Goal: Information Seeking & Learning: Compare options

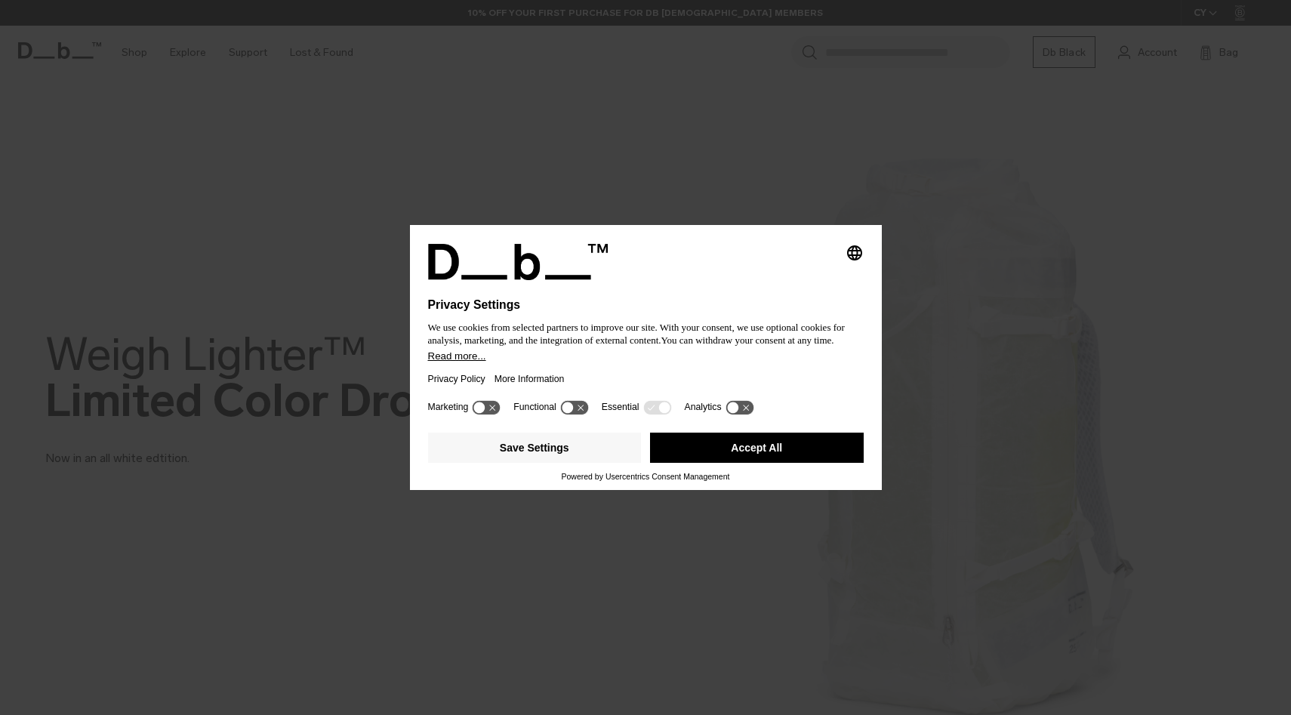
click at [704, 451] on button "Accept All" at bounding box center [757, 448] width 214 height 30
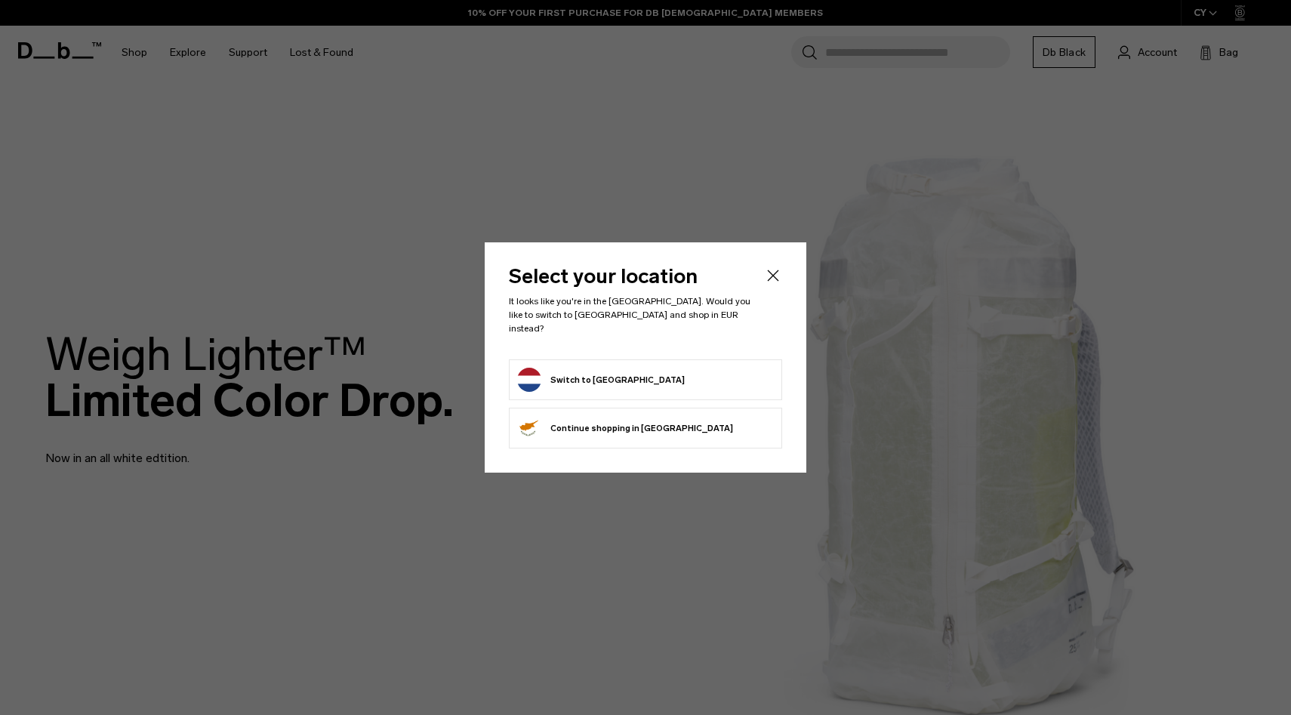
click at [769, 276] on icon "Close" at bounding box center [773, 275] width 18 height 18
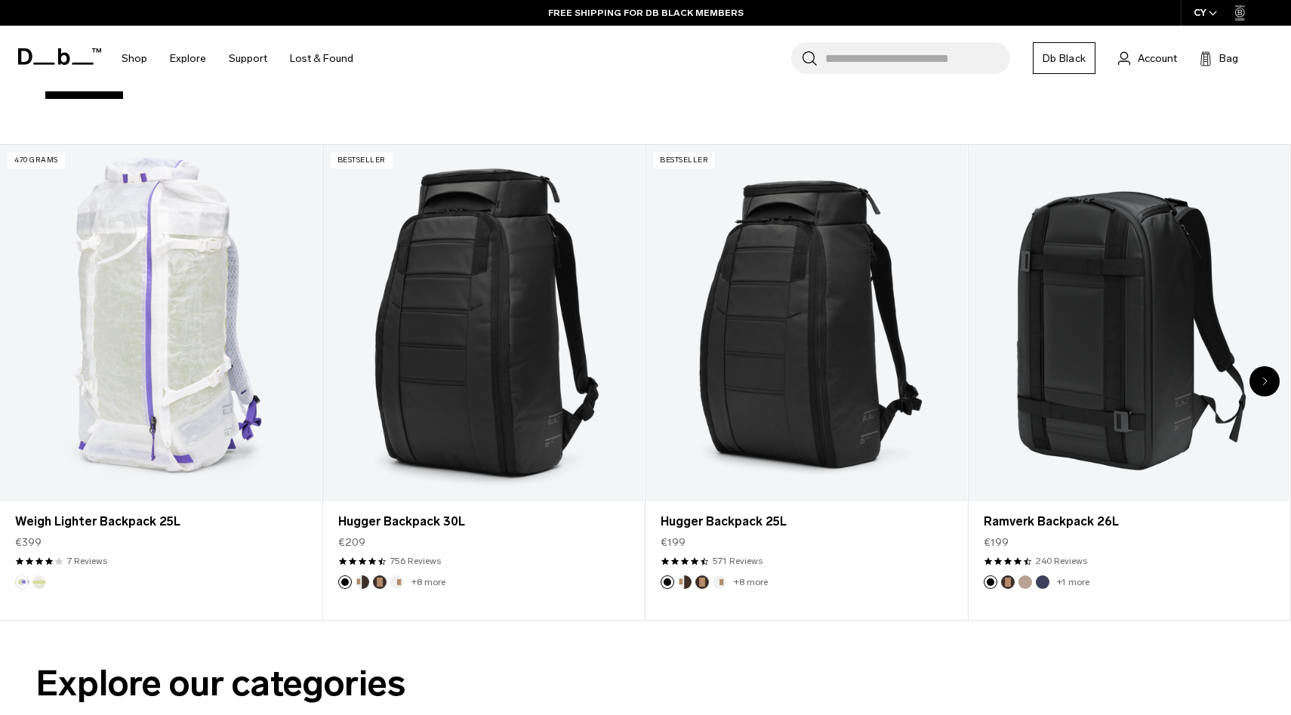
scroll to position [661, 0]
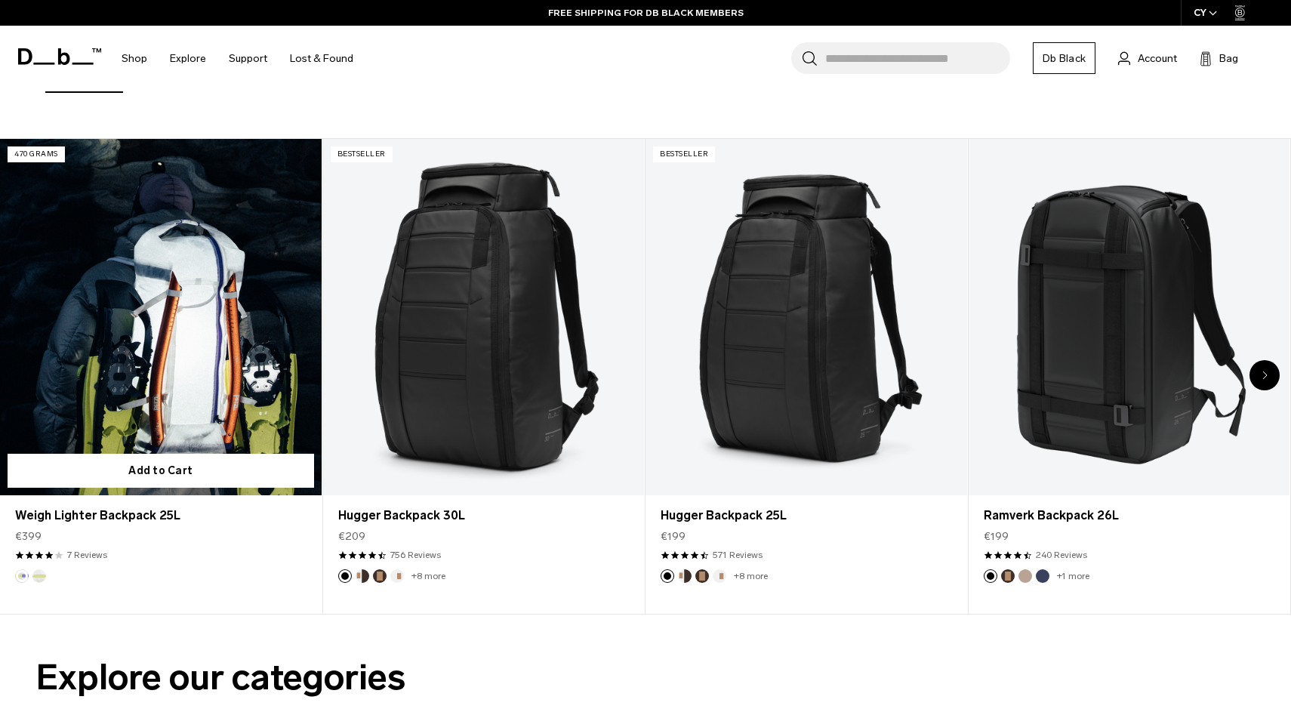
click at [154, 334] on link "Weigh Lighter Backpack 25L" at bounding box center [161, 317] width 322 height 357
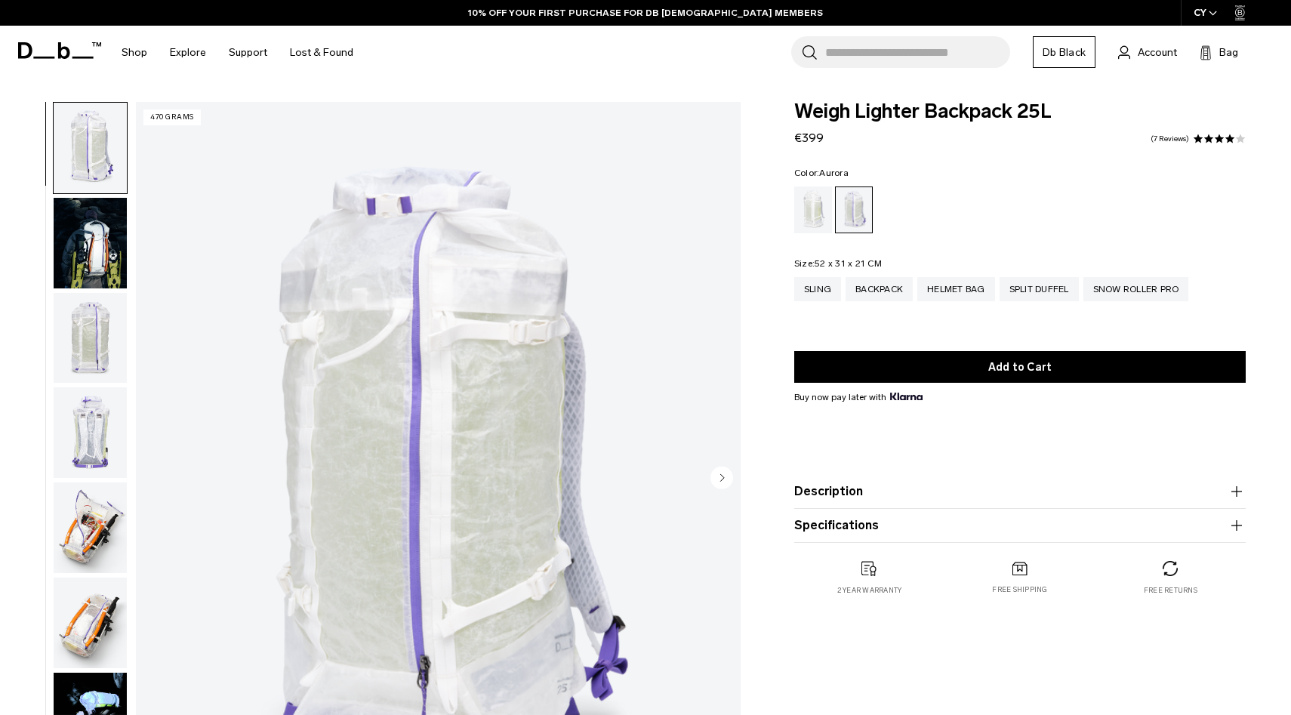
click at [91, 243] on img "button" at bounding box center [90, 243] width 73 height 91
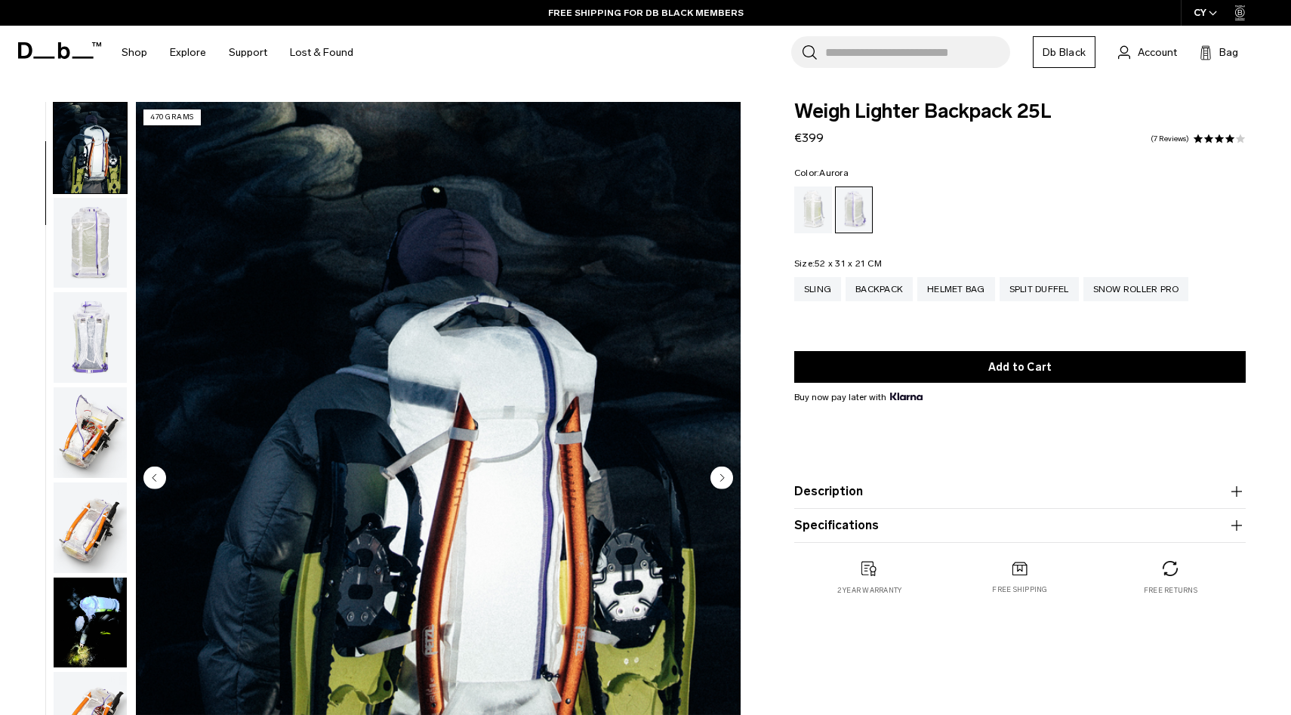
click at [81, 248] on img "button" at bounding box center [90, 243] width 73 height 91
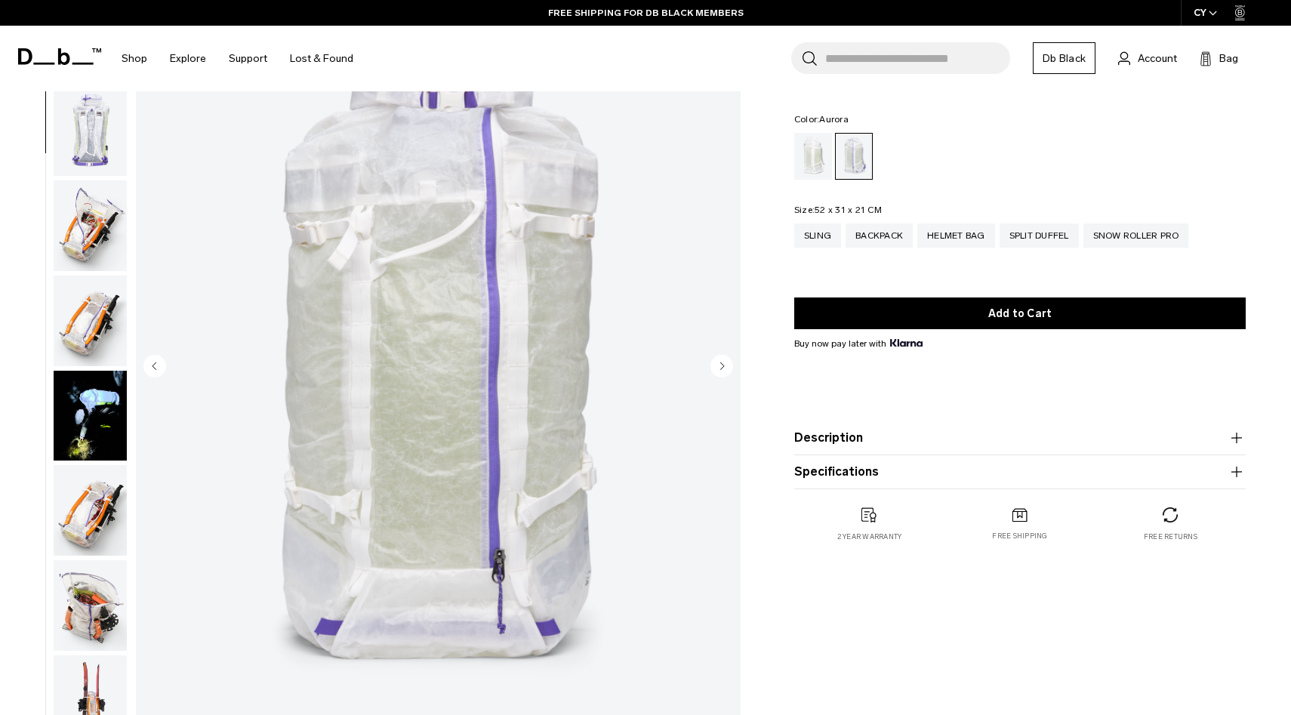
scroll to position [113, 0]
click at [723, 365] on icon "Next slide" at bounding box center [722, 364] width 4 height 7
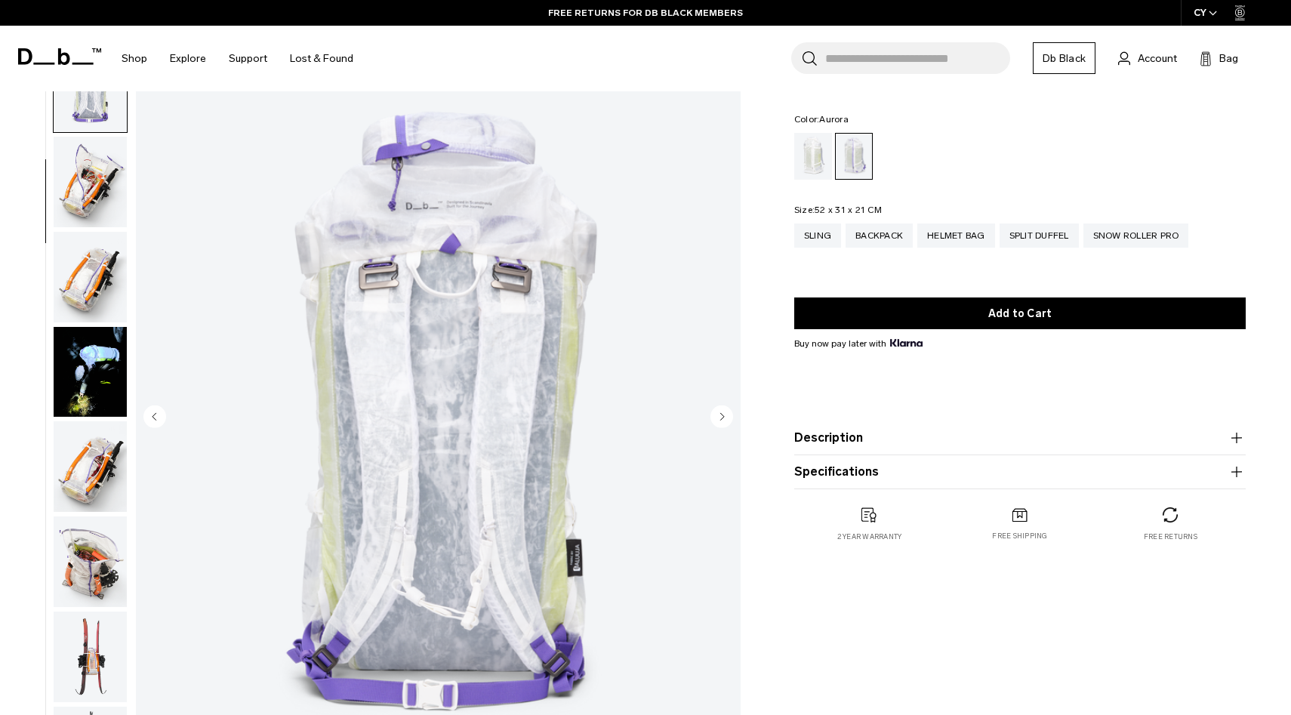
scroll to position [59, 0]
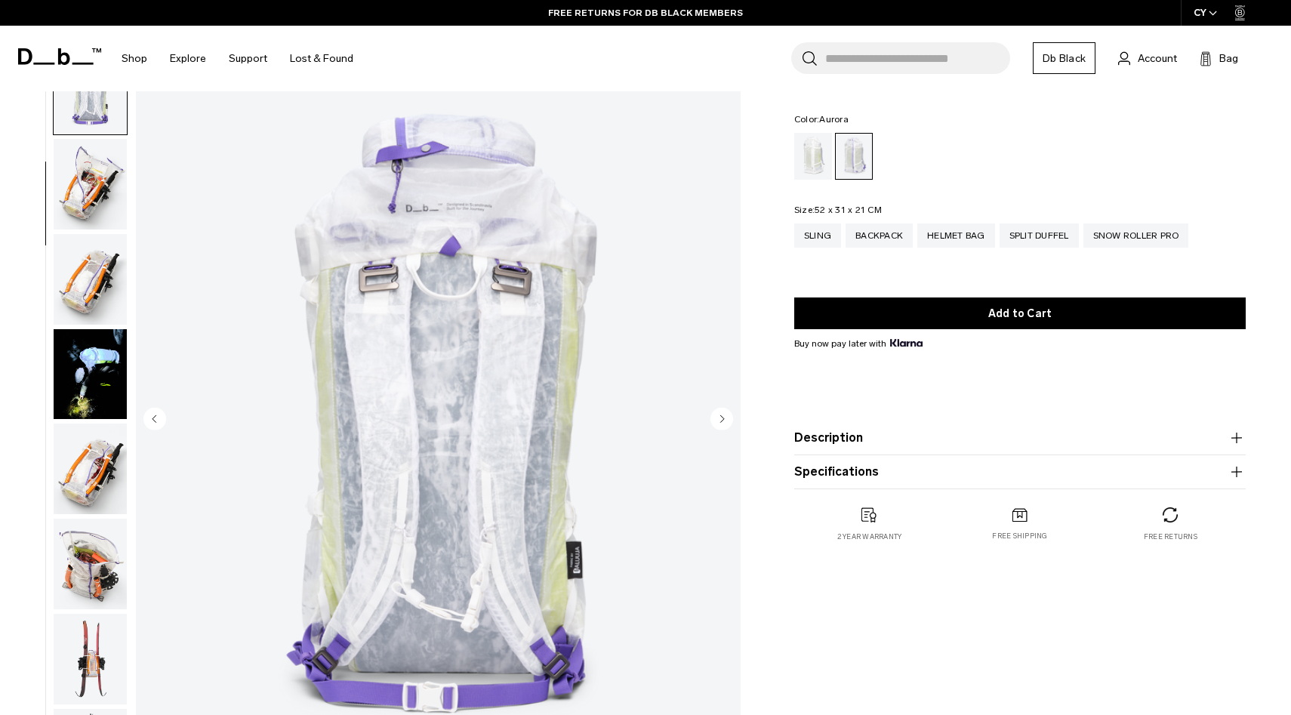
click at [722, 420] on icon "Next slide" at bounding box center [722, 418] width 4 height 7
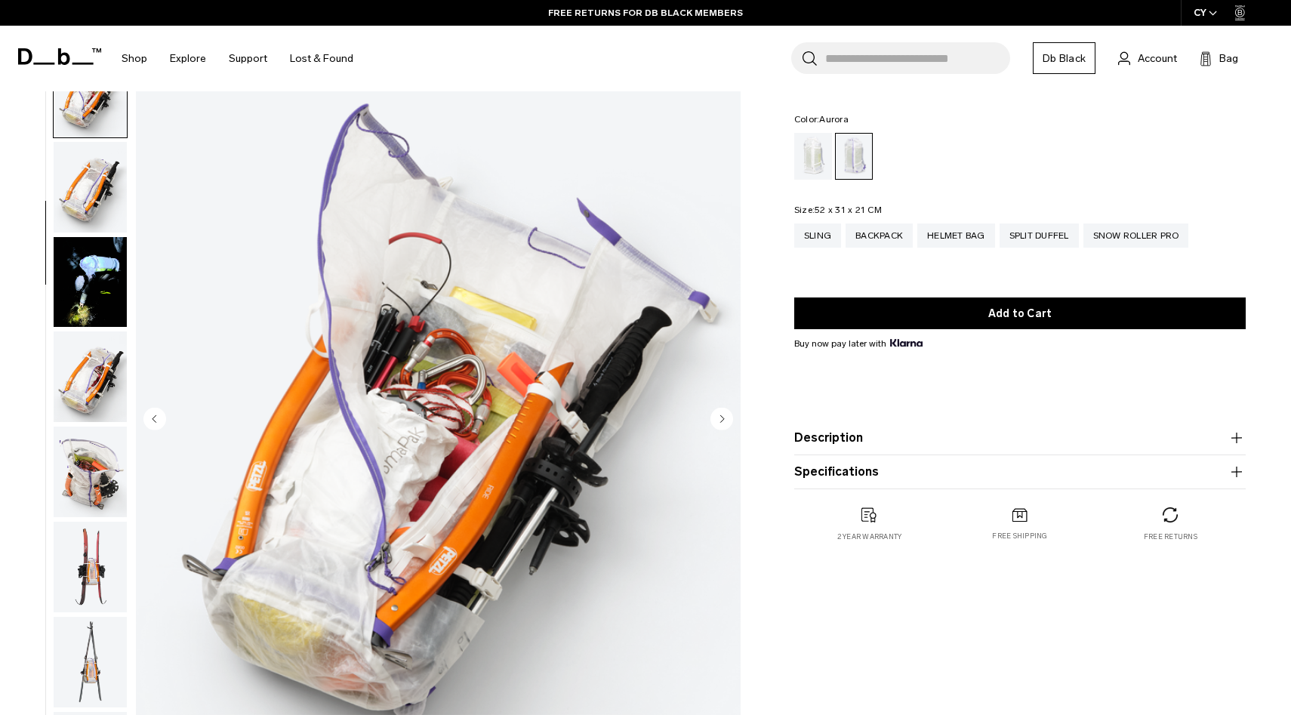
scroll to position [380, 0]
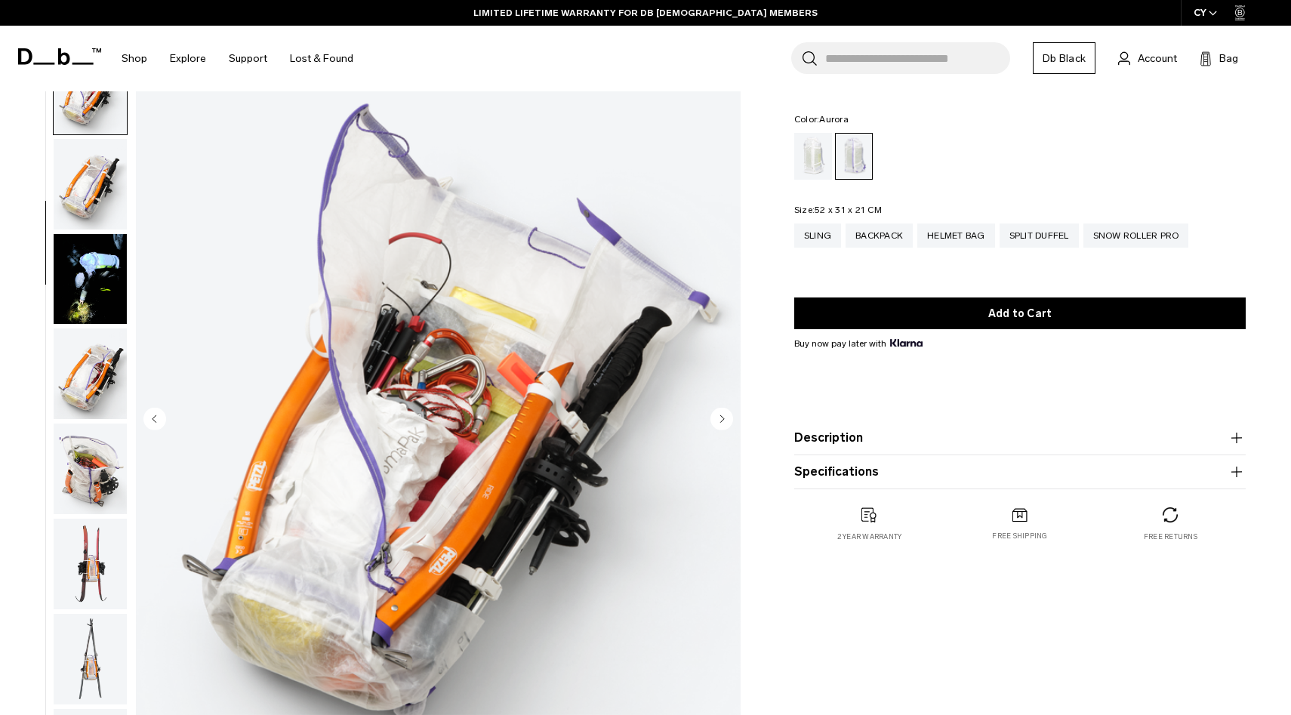
click at [722, 420] on icon "Next slide" at bounding box center [722, 418] width 4 height 7
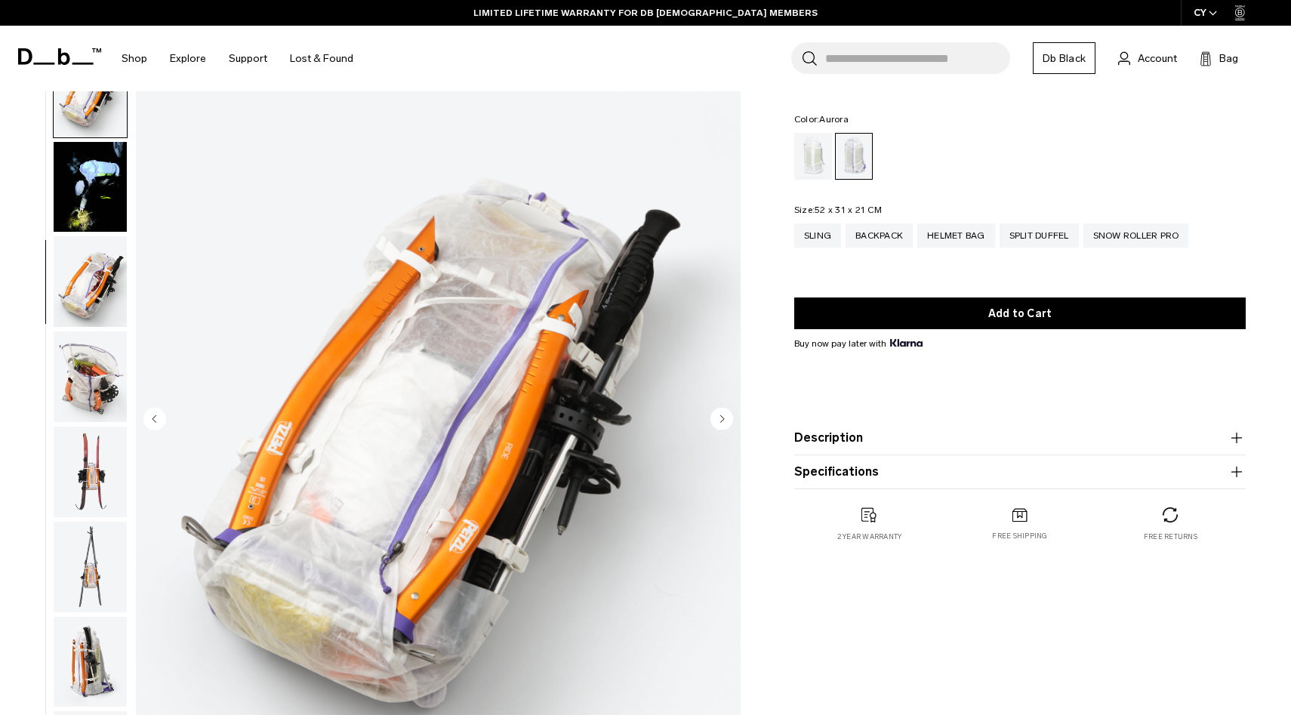
scroll to position [475, 0]
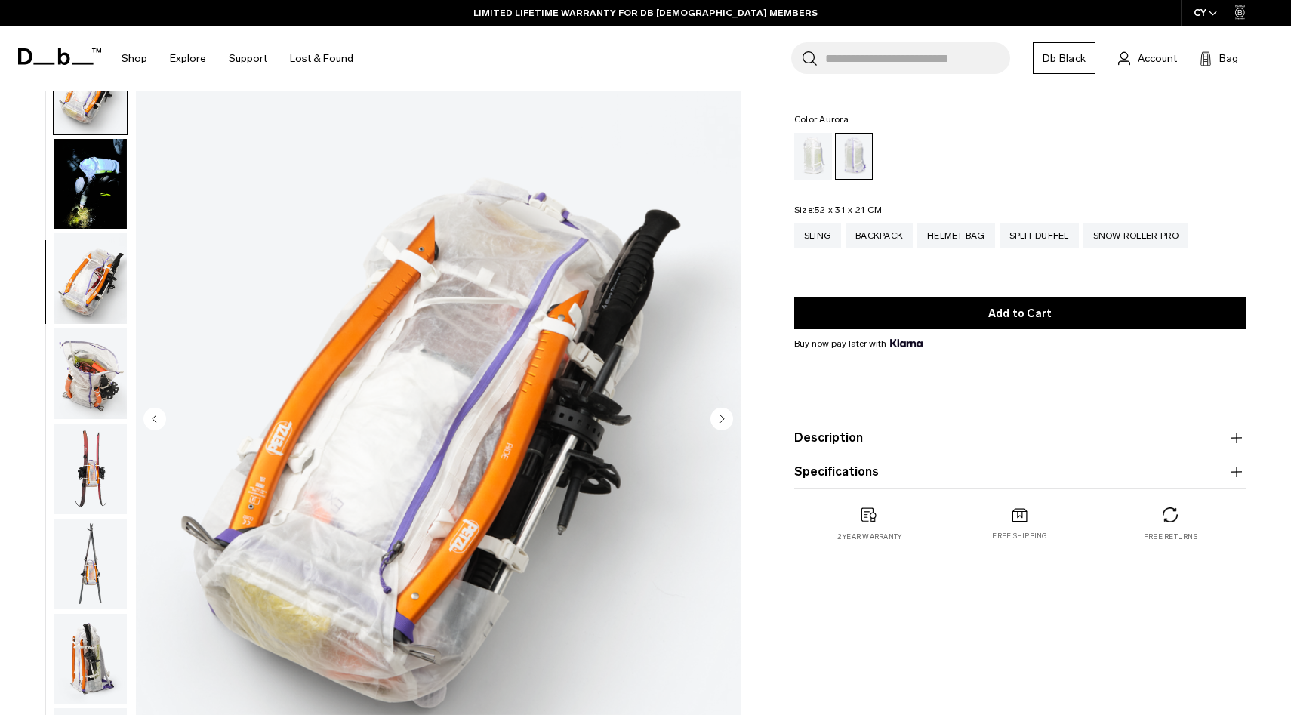
click at [722, 420] on icon "Next slide" at bounding box center [722, 418] width 4 height 7
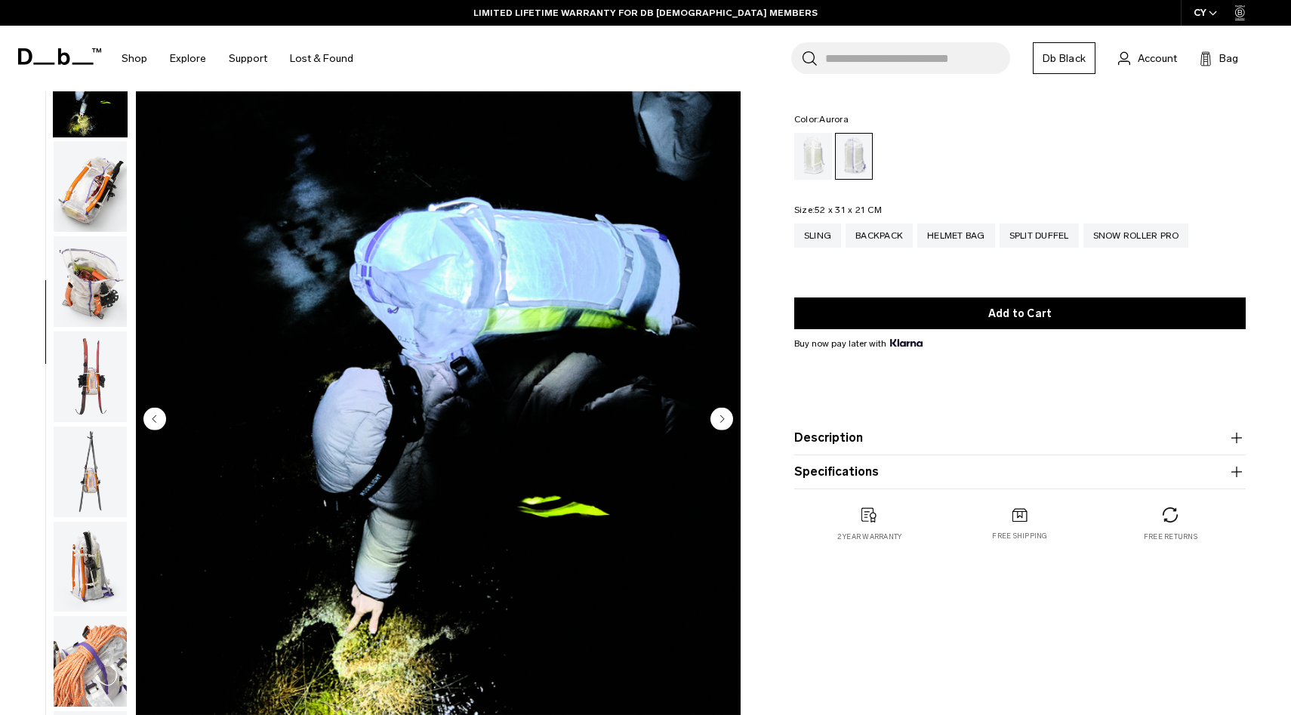
scroll to position [570, 0]
click at [722, 420] on icon "Next slide" at bounding box center [722, 418] width 4 height 7
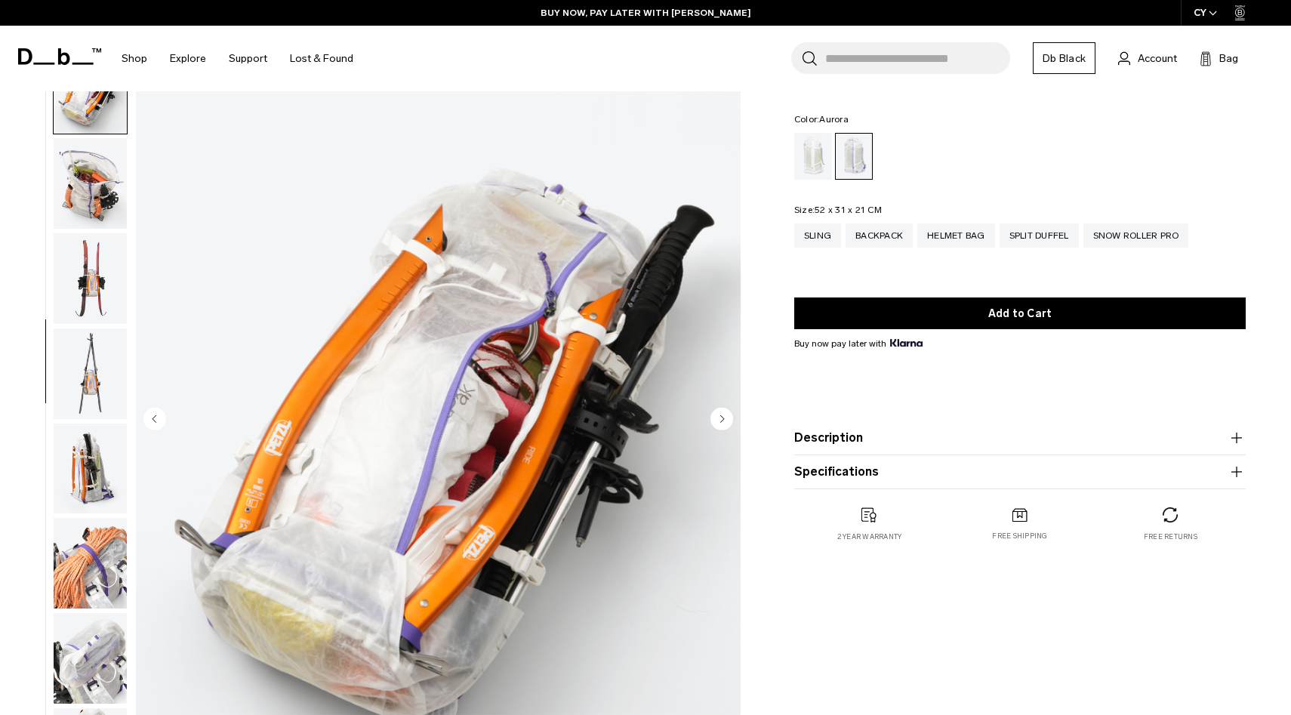
click at [722, 420] on icon "Next slide" at bounding box center [722, 418] width 4 height 7
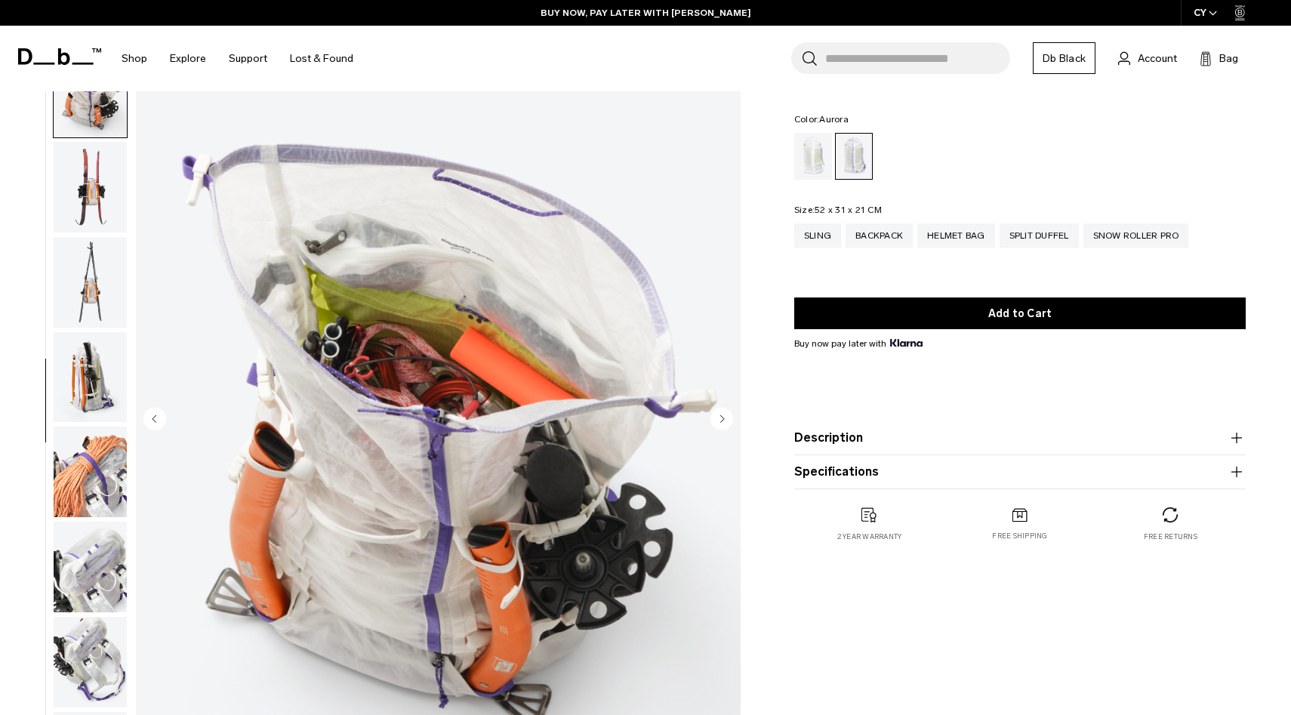
scroll to position [759, 0]
click at [722, 420] on icon "Next slide" at bounding box center [722, 418] width 4 height 7
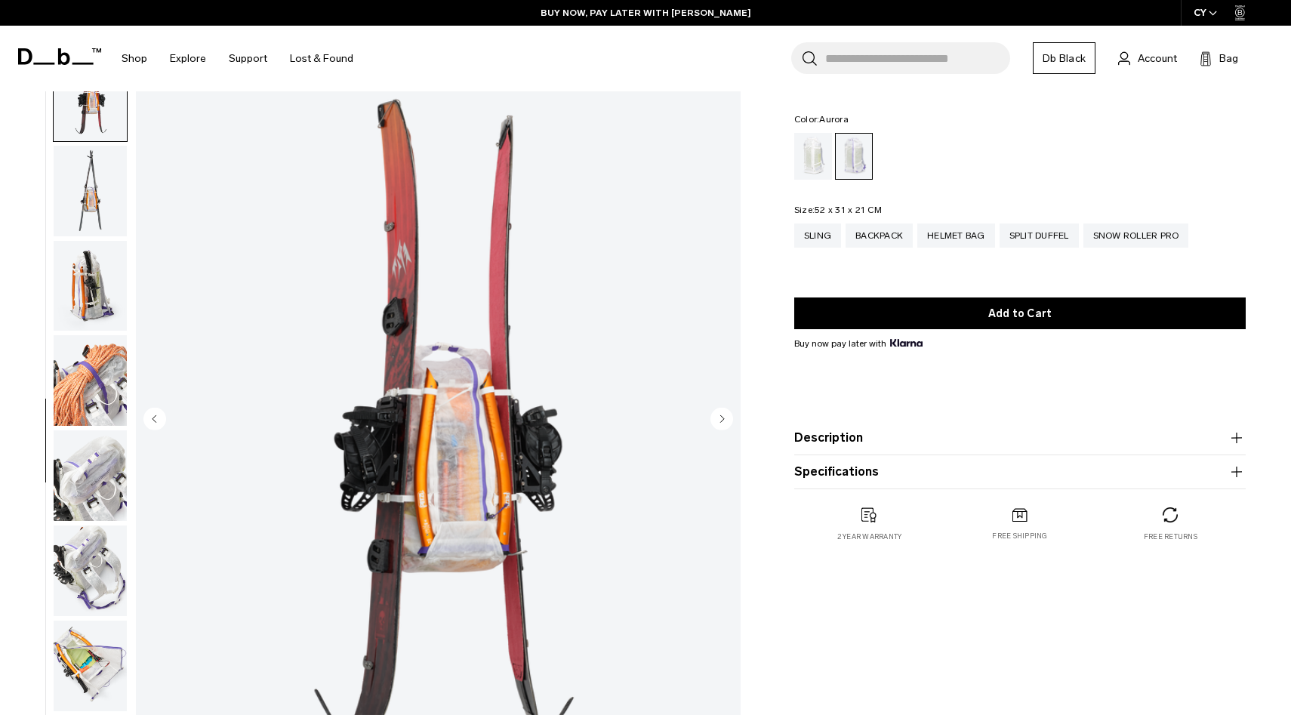
scroll to position [855, 0]
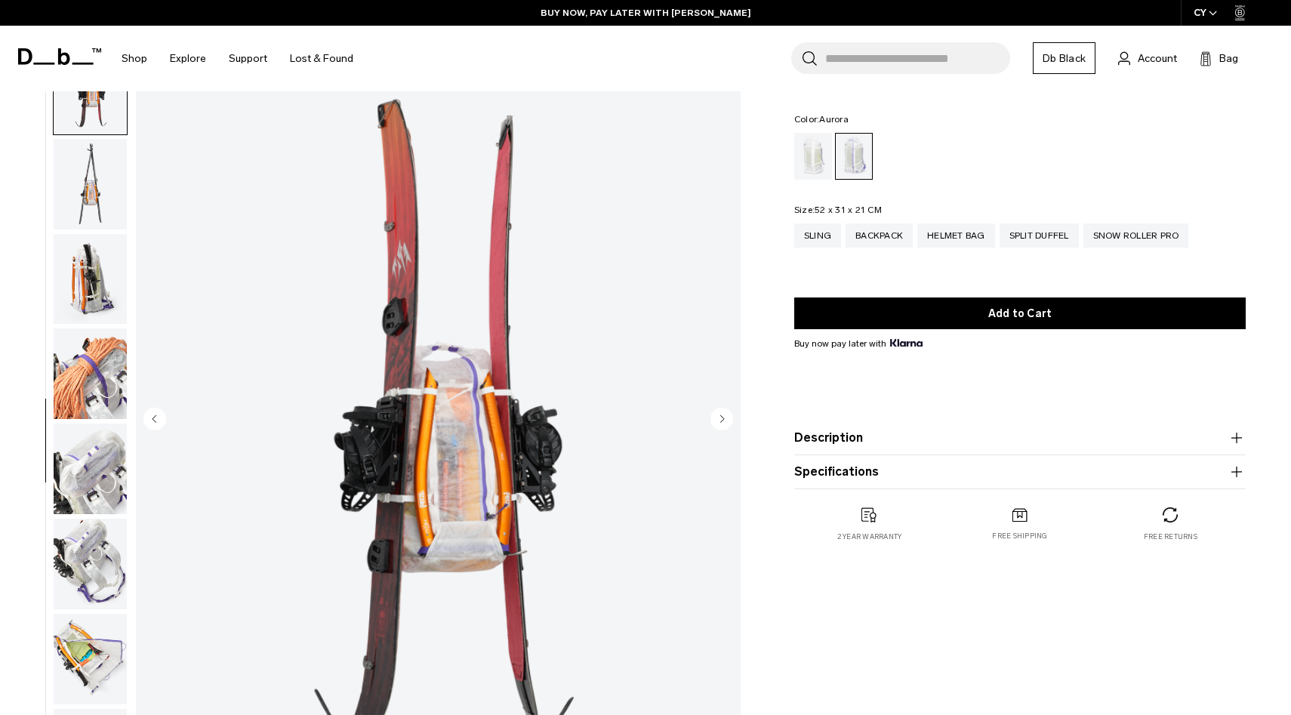
click at [722, 420] on icon "Next slide" at bounding box center [722, 418] width 4 height 7
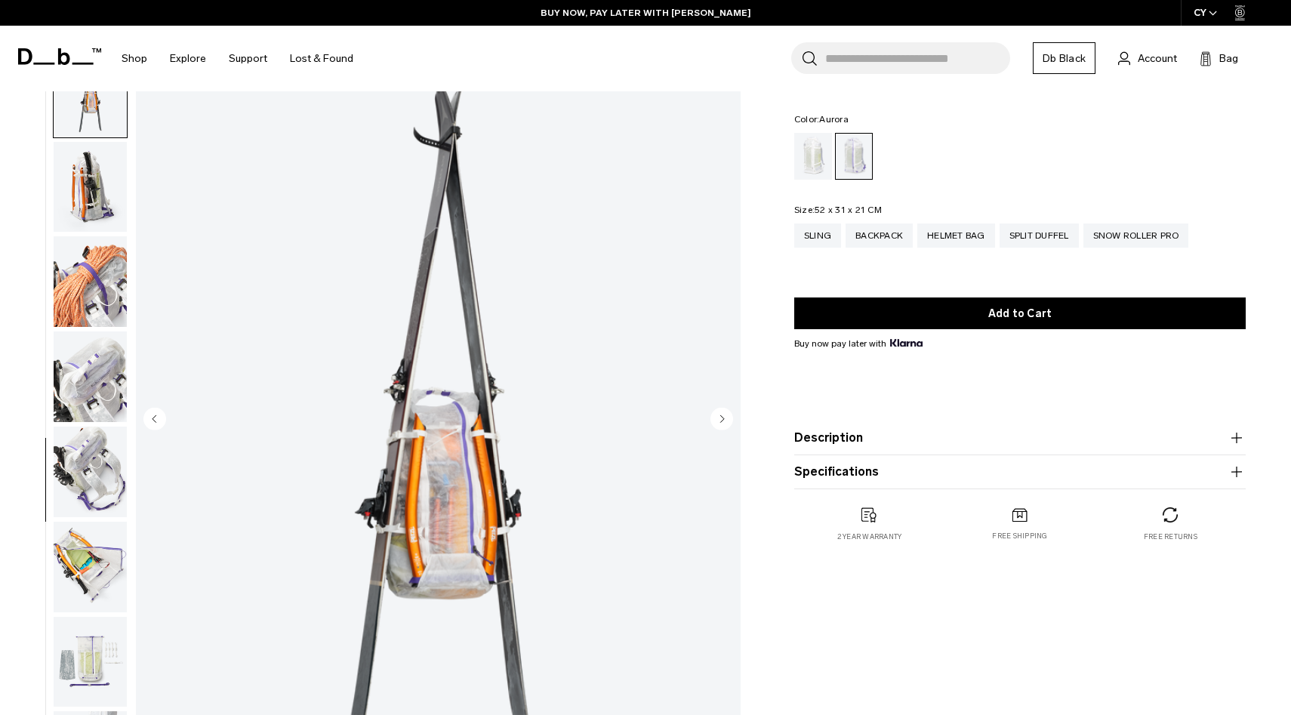
scroll to position [950, 0]
click at [156, 416] on circle "Previous slide" at bounding box center [154, 419] width 23 height 23
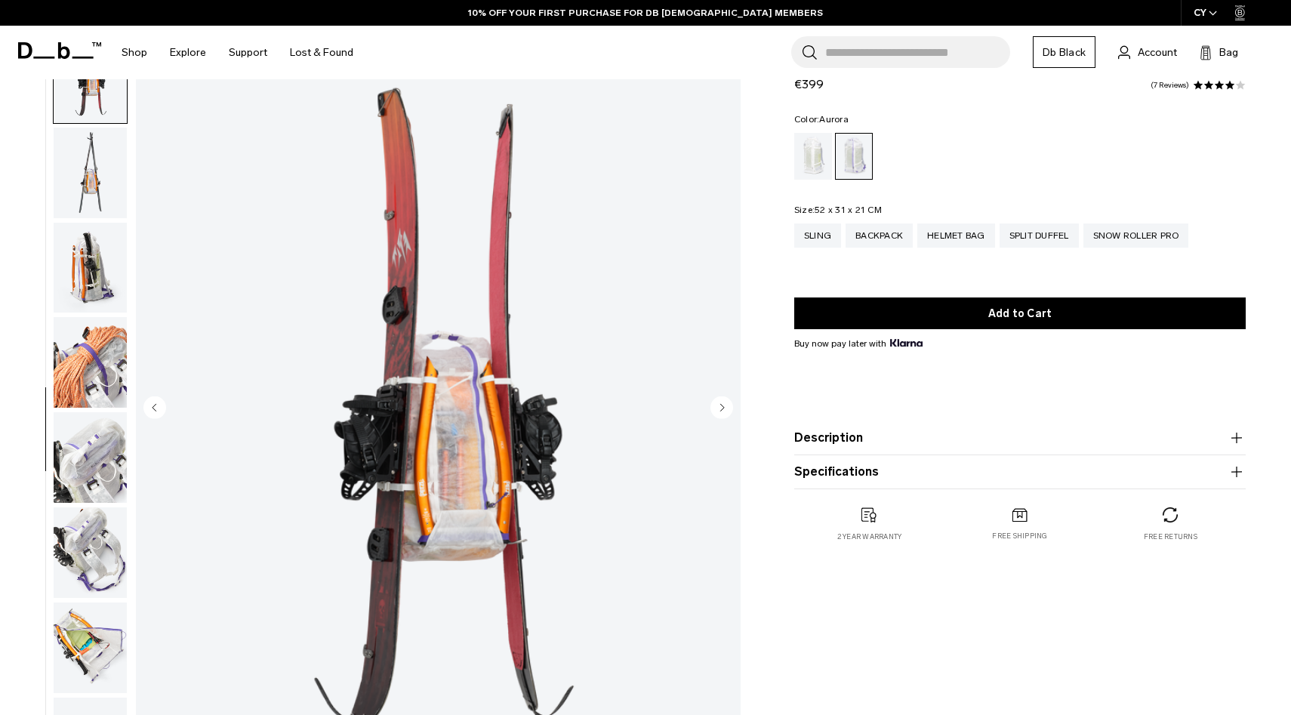
scroll to position [75, 0]
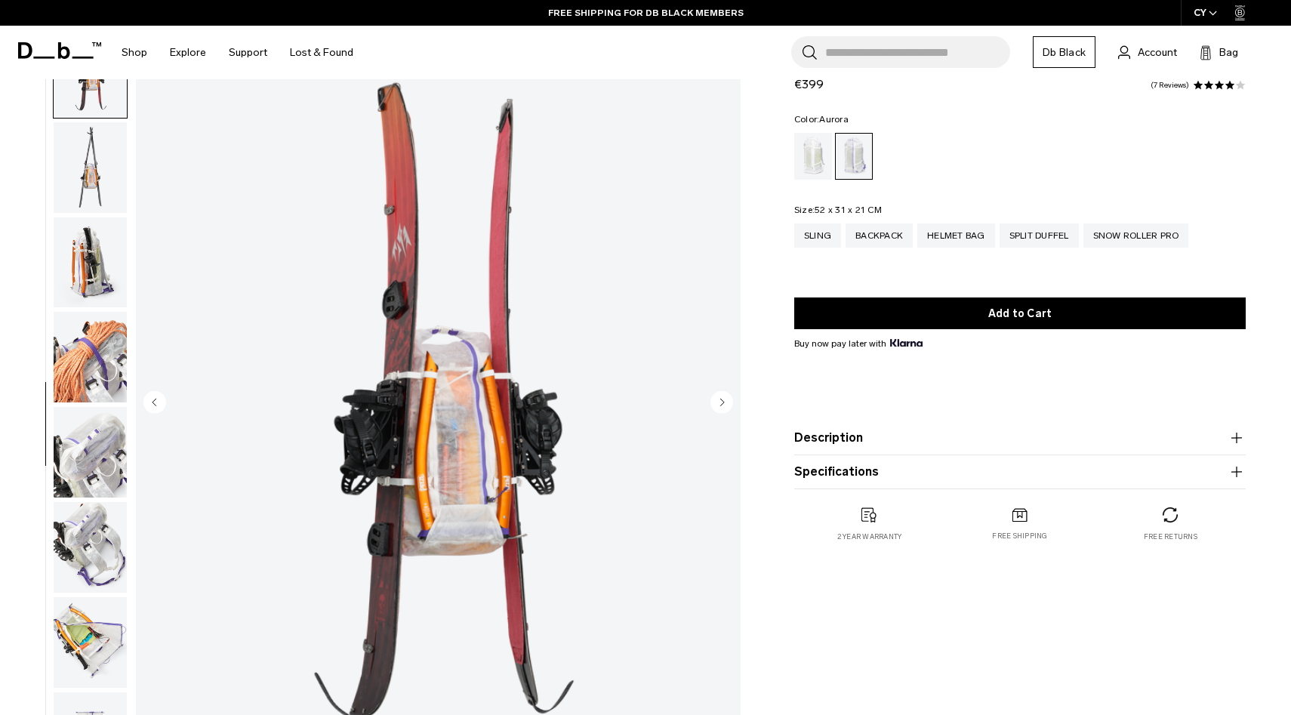
click at [720, 408] on circle "Next slide" at bounding box center [721, 402] width 23 height 23
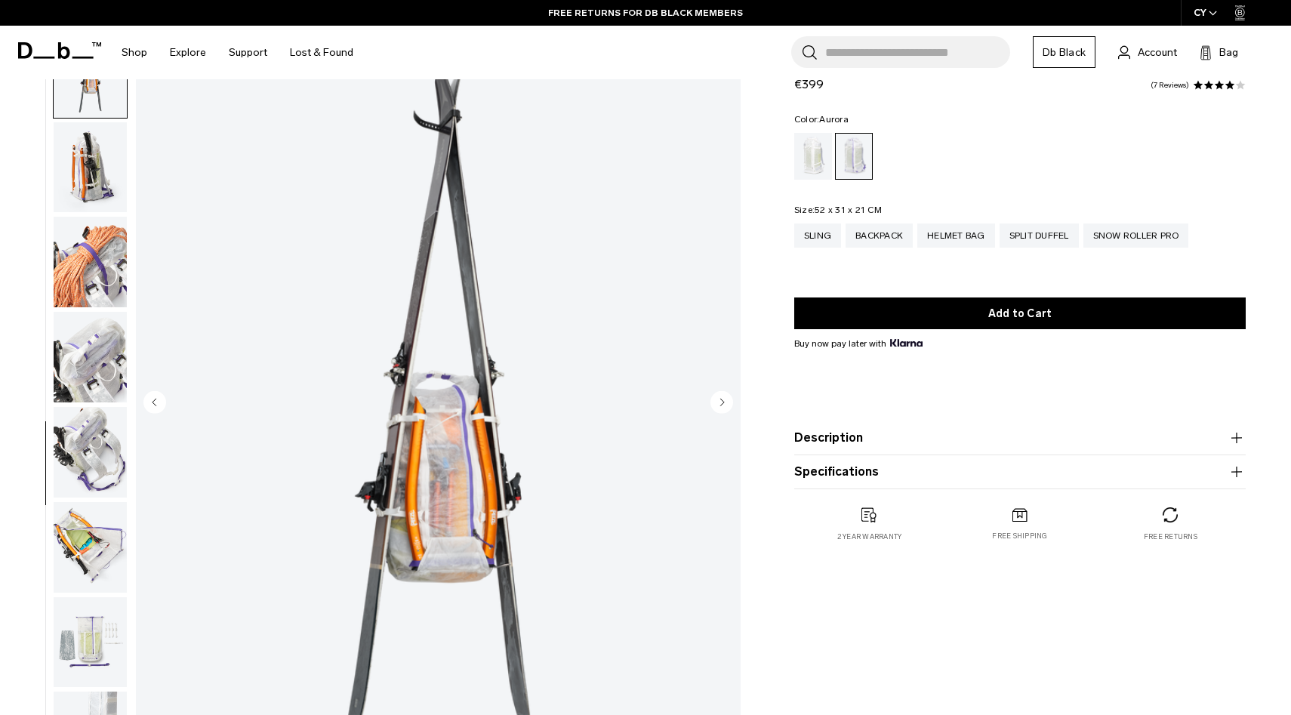
click at [720, 408] on circle "Next slide" at bounding box center [721, 402] width 23 height 23
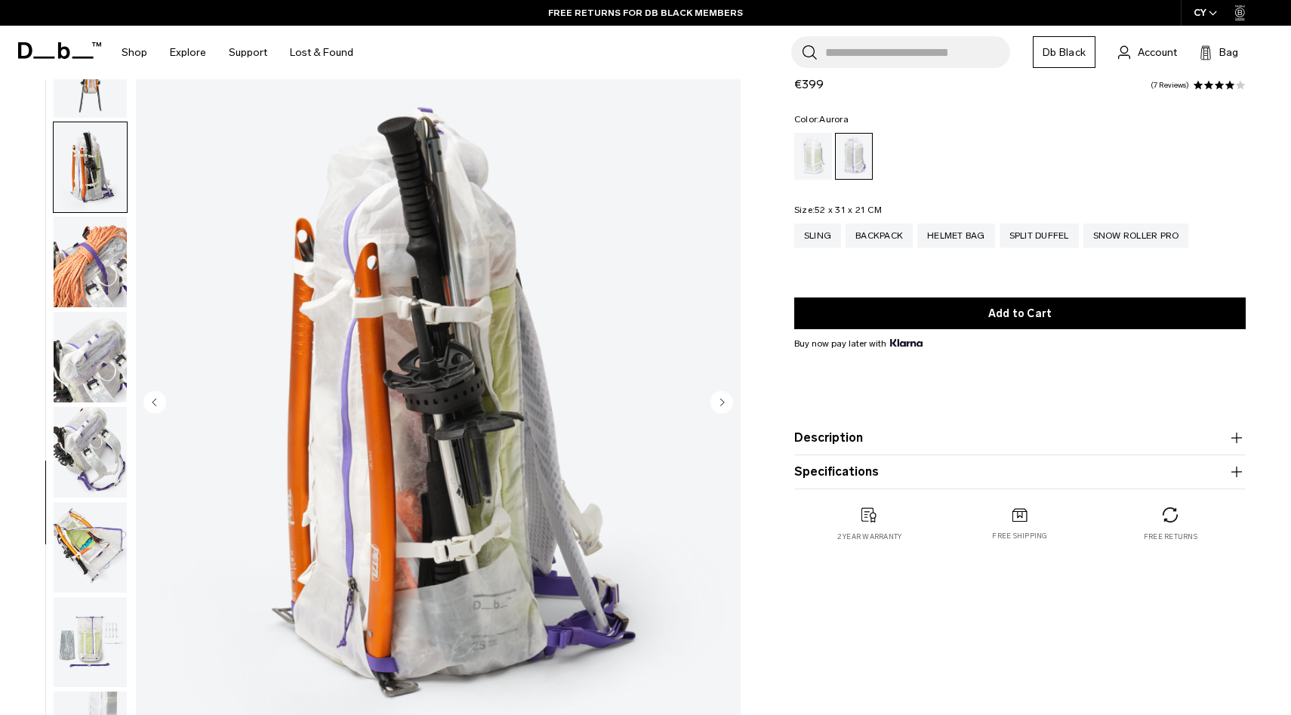
scroll to position [951, 0]
click at [720, 408] on circle "Next slide" at bounding box center [721, 402] width 23 height 23
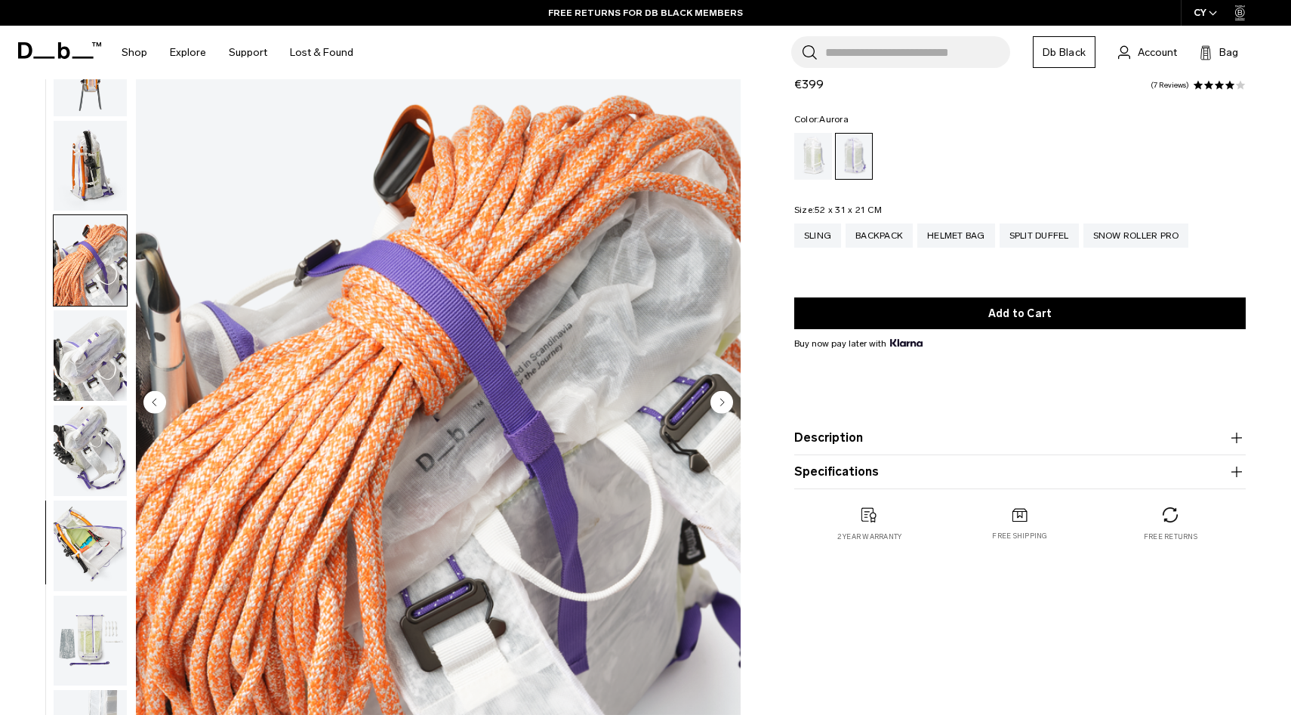
click at [720, 408] on circle "Next slide" at bounding box center [721, 402] width 23 height 23
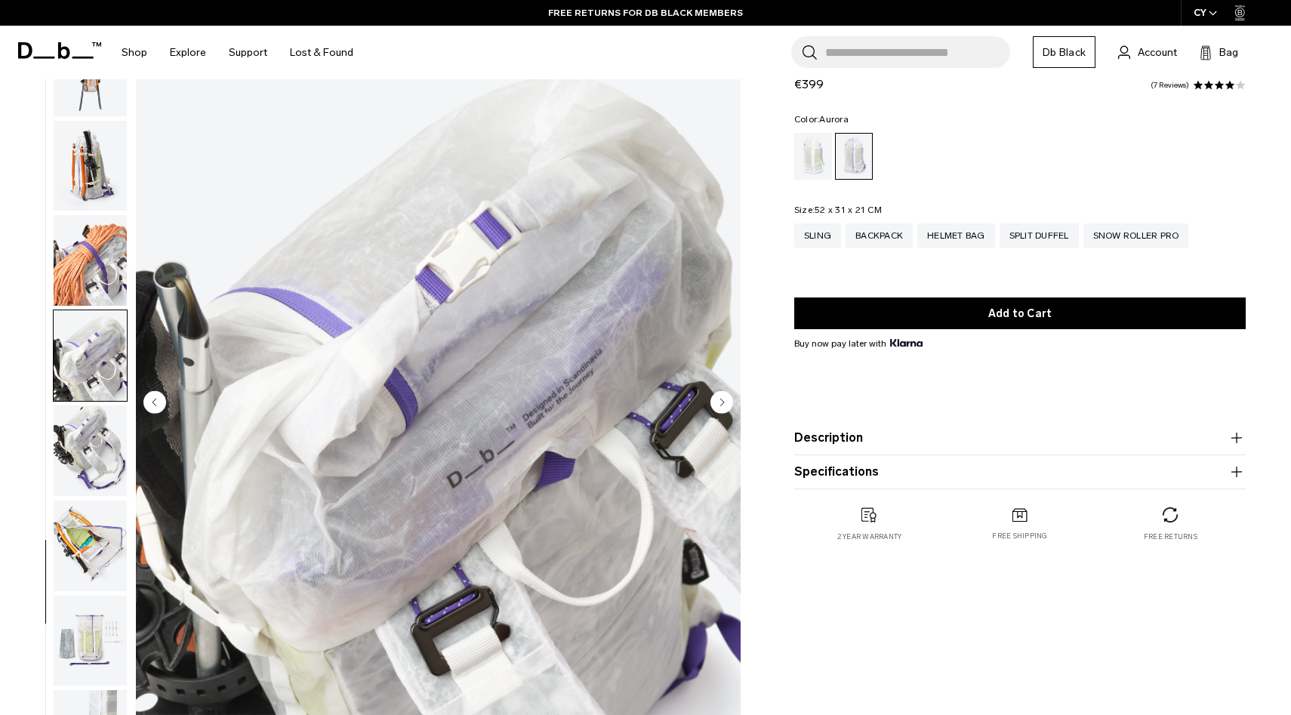
click at [720, 408] on circle "Next slide" at bounding box center [721, 402] width 23 height 23
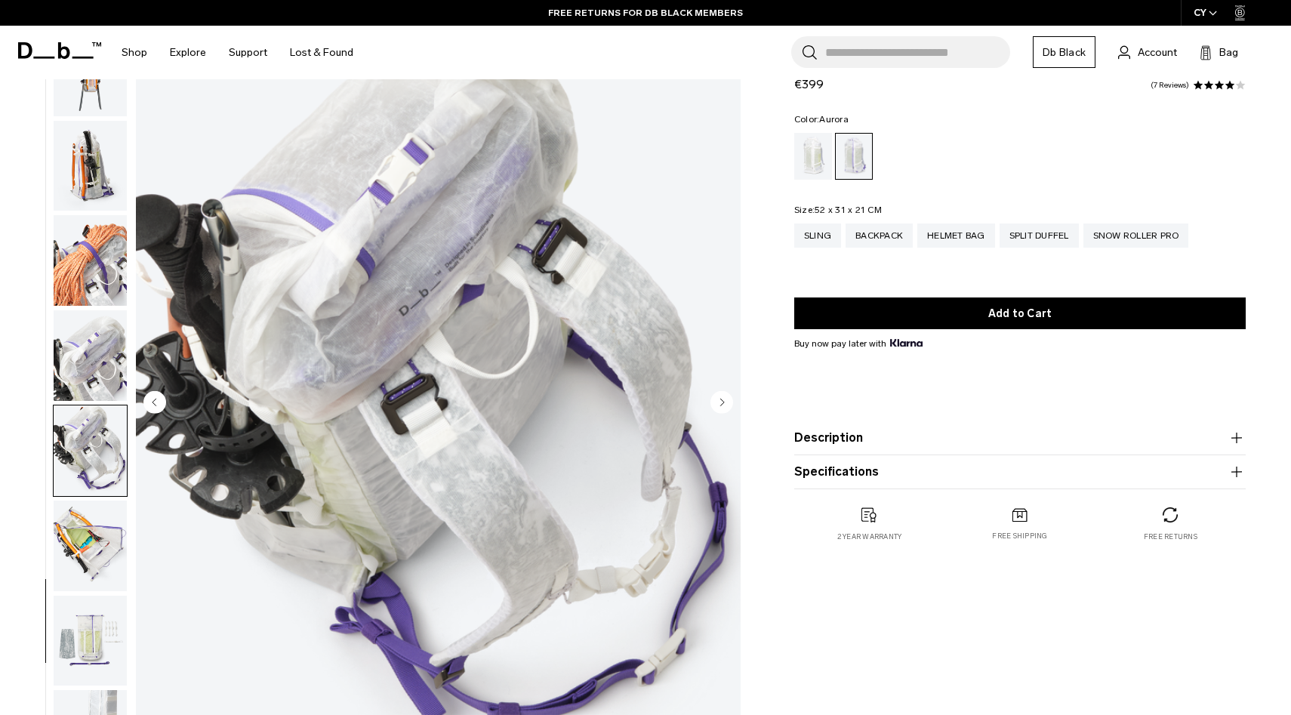
click at [720, 408] on circle "Next slide" at bounding box center [721, 402] width 23 height 23
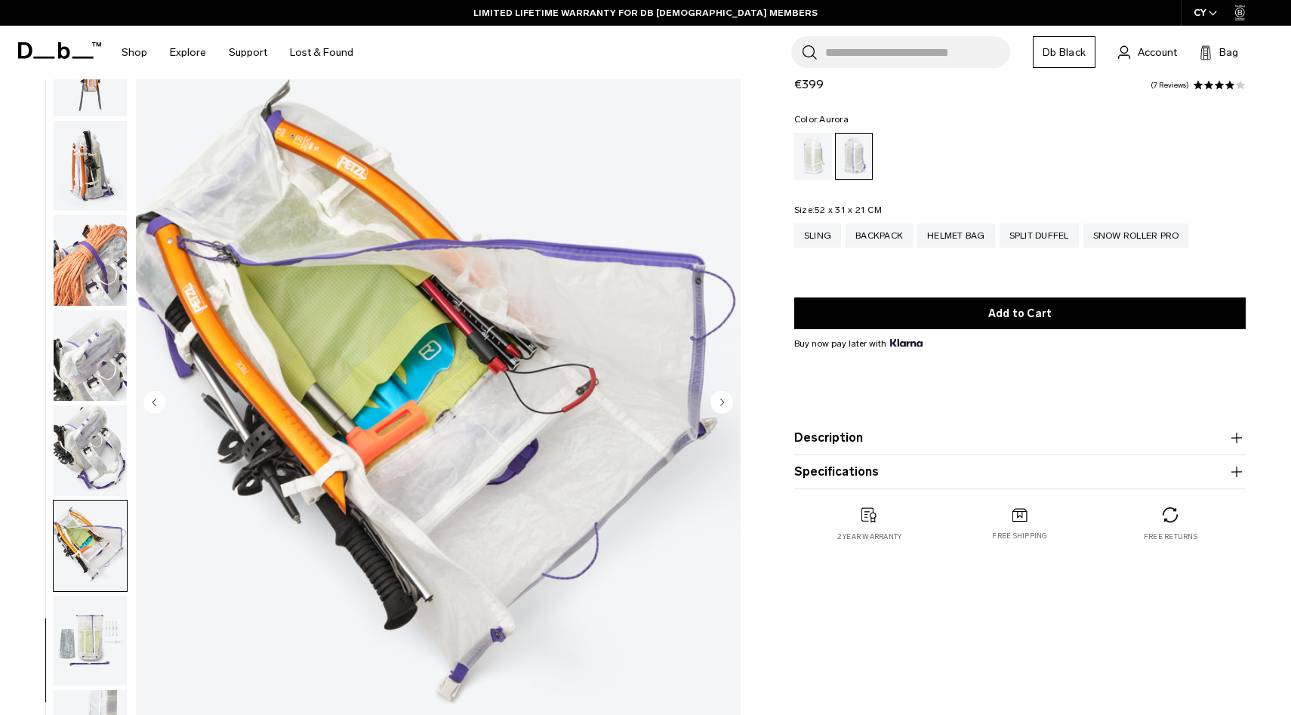
click at [720, 408] on circle "Next slide" at bounding box center [721, 402] width 23 height 23
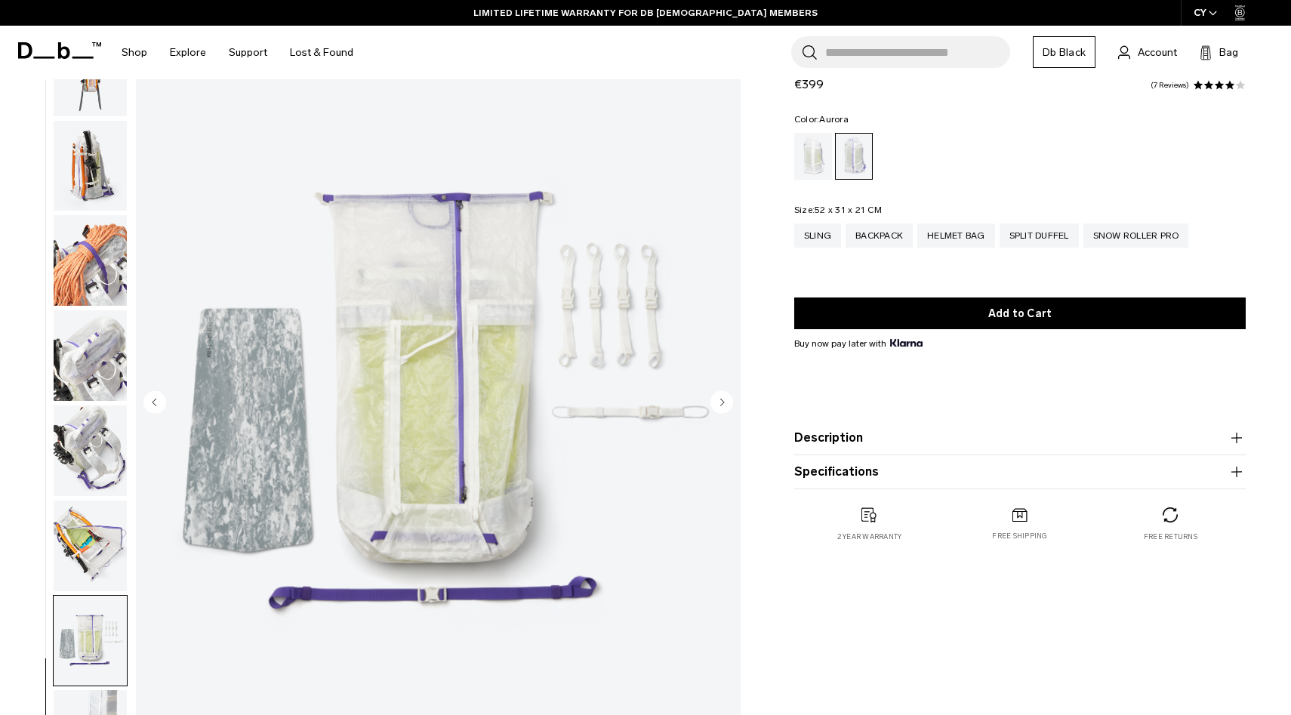
click at [720, 408] on circle "Next slide" at bounding box center [721, 402] width 23 height 23
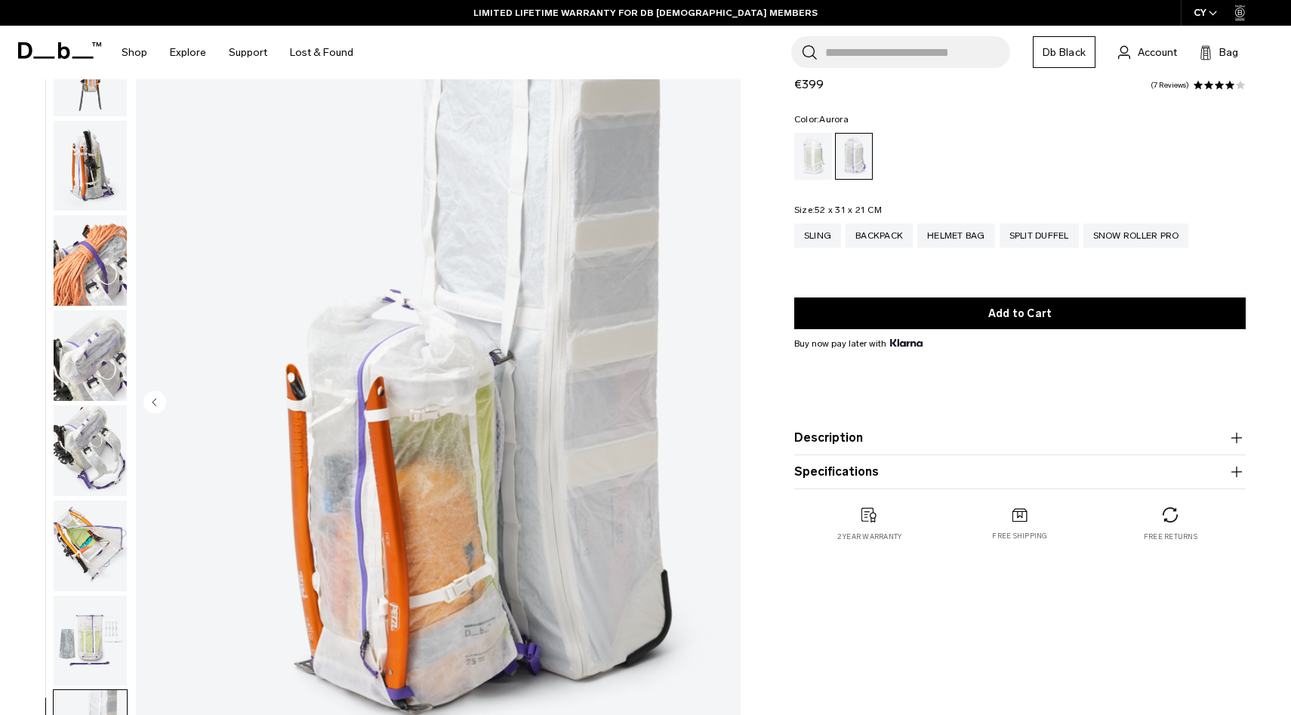
click at [720, 408] on img "18 / 18" at bounding box center [438, 403] width 605 height 755
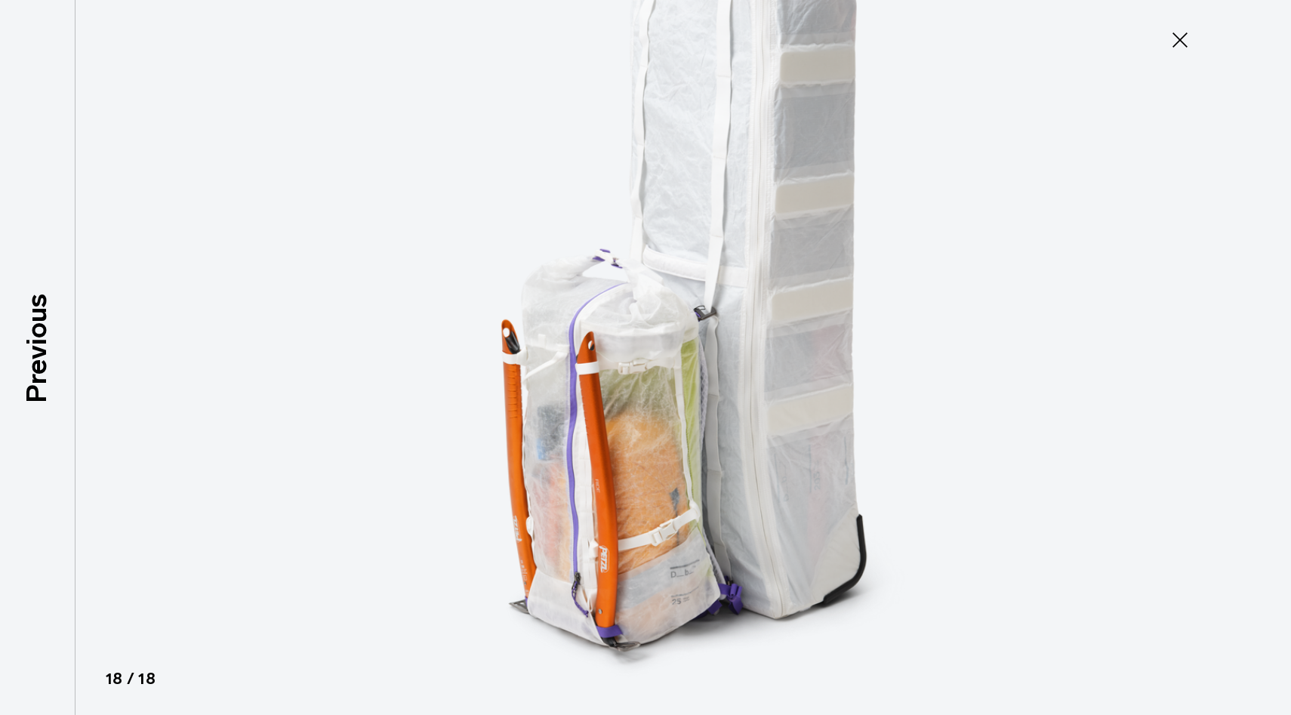
click at [1177, 39] on icon at bounding box center [1180, 40] width 24 height 24
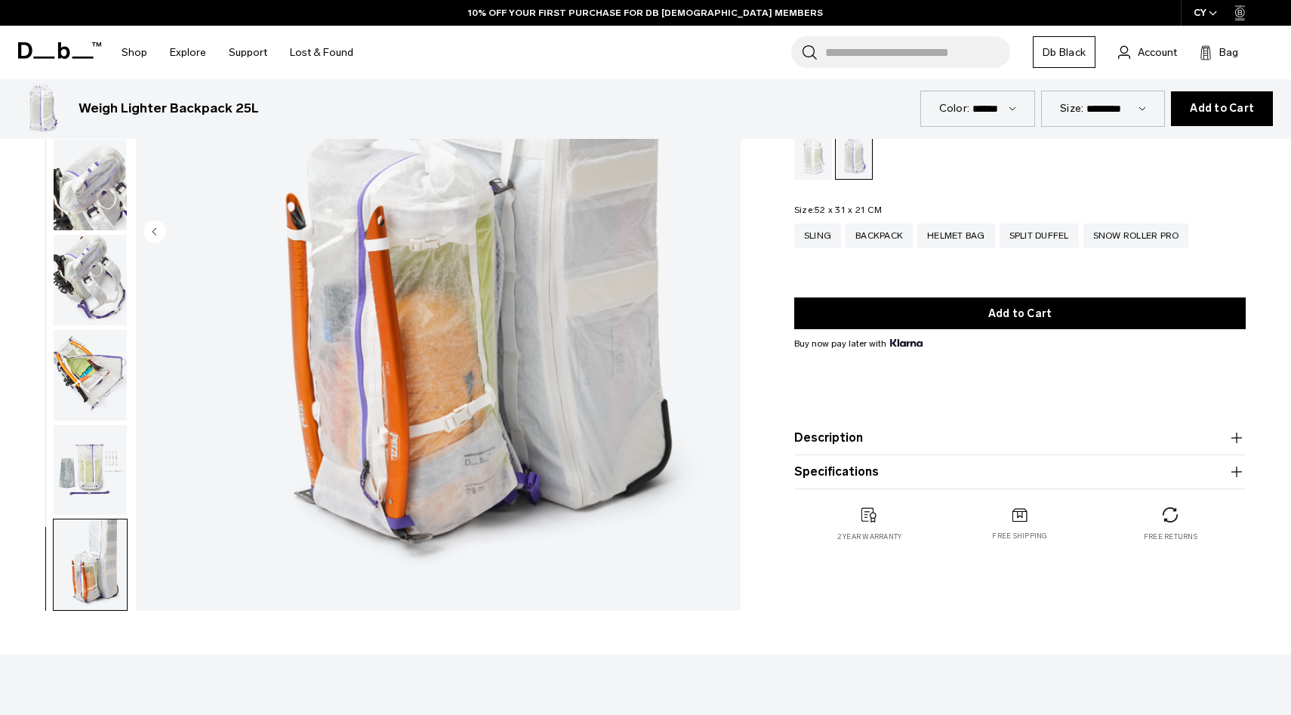
scroll to position [0, 0]
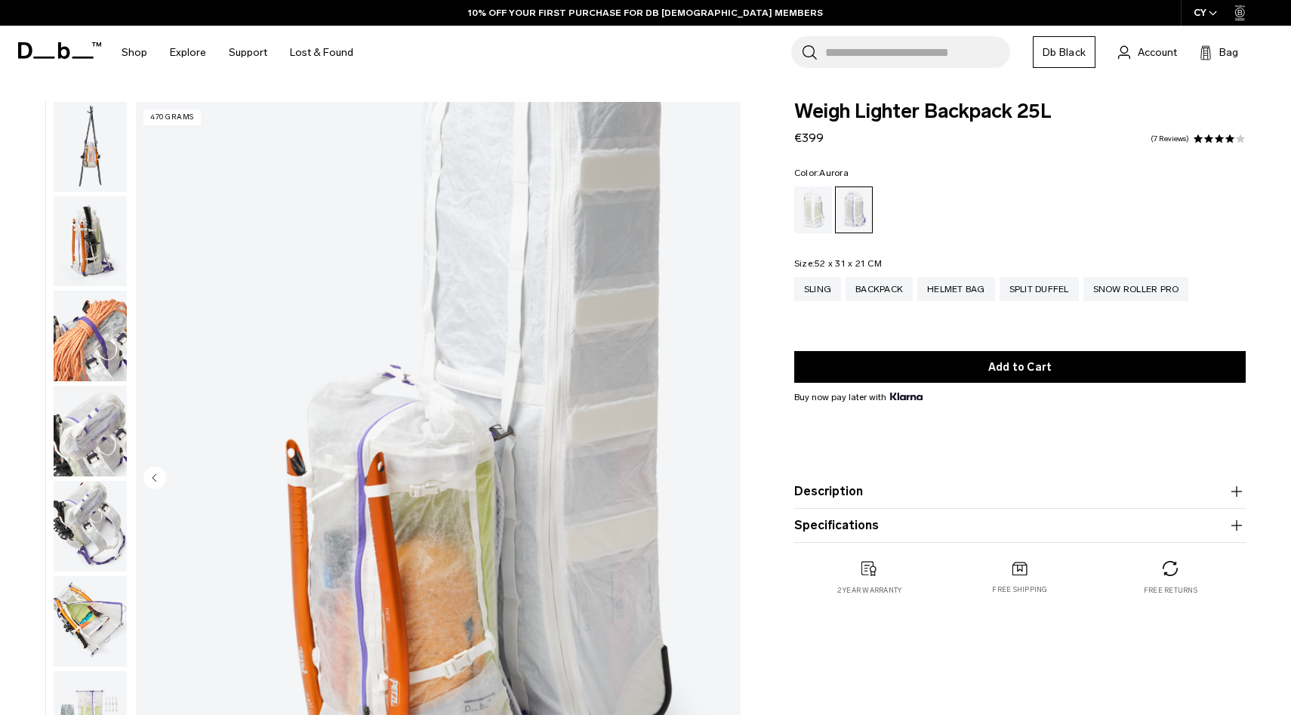
click at [43, 47] on icon at bounding box center [59, 50] width 83 height 17
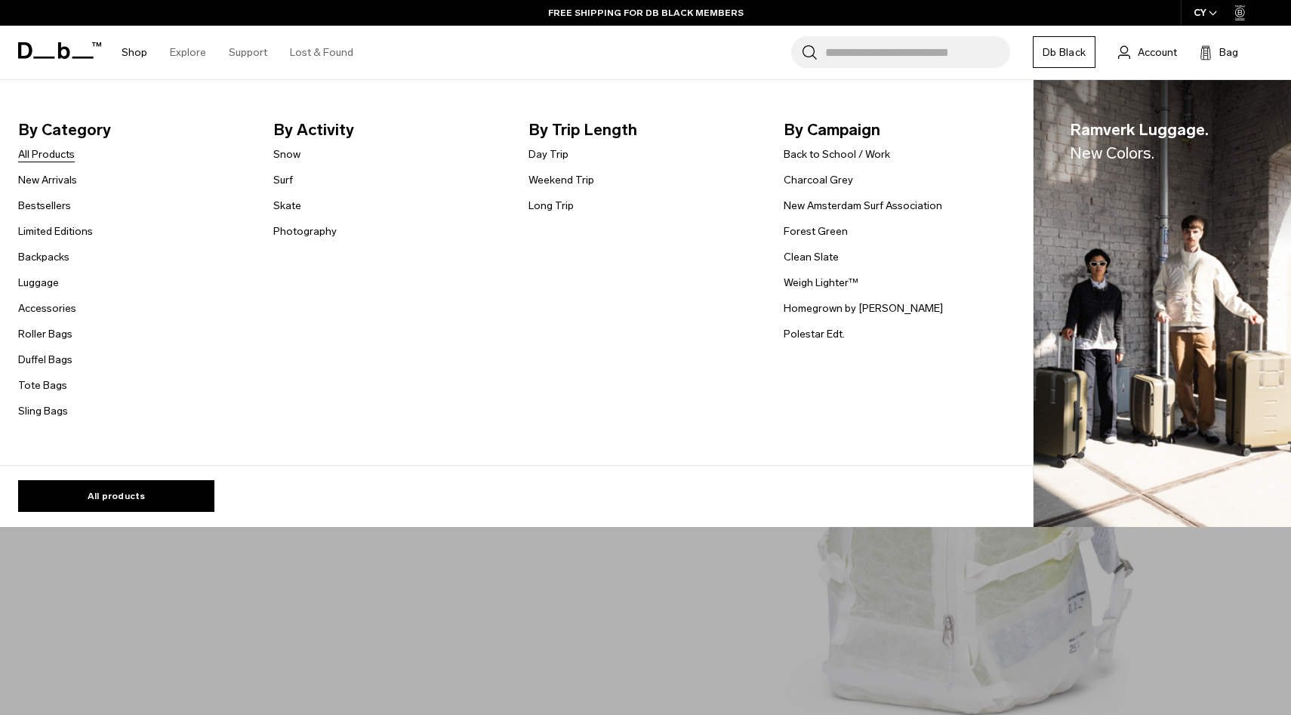
click at [59, 152] on link "All Products" at bounding box center [46, 154] width 57 height 16
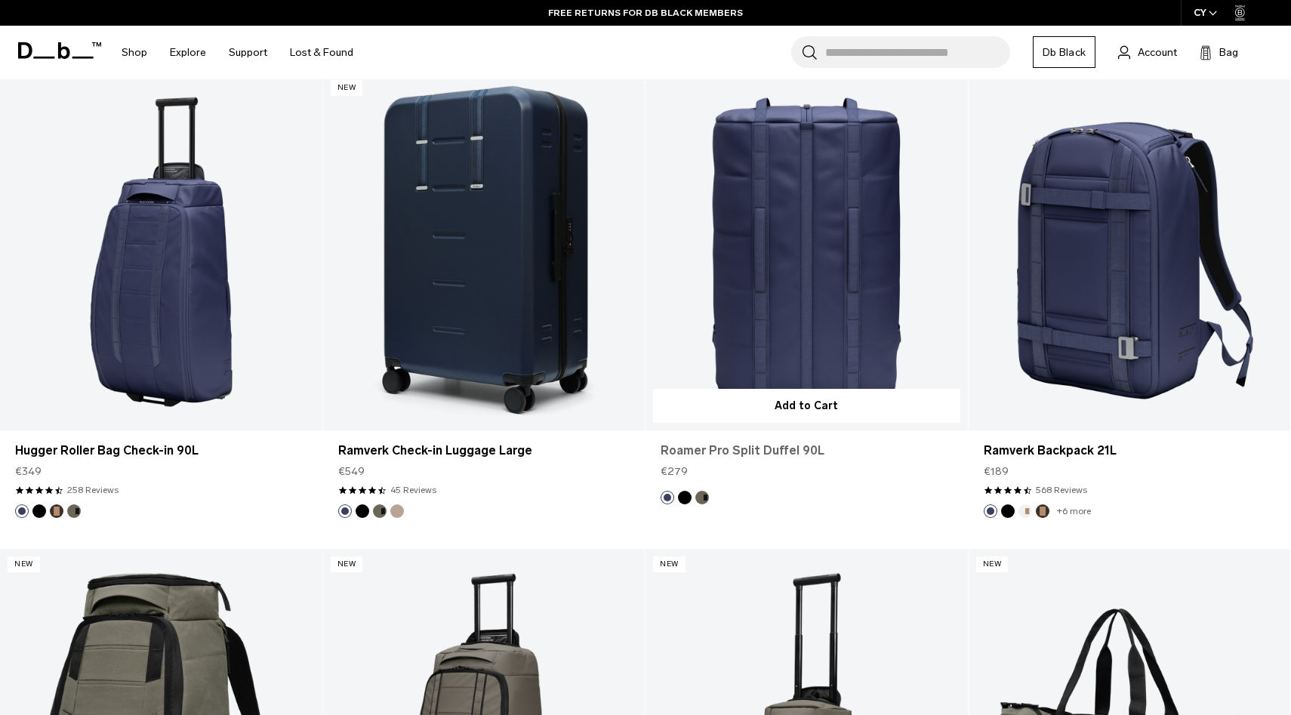
scroll to position [4151, 0]
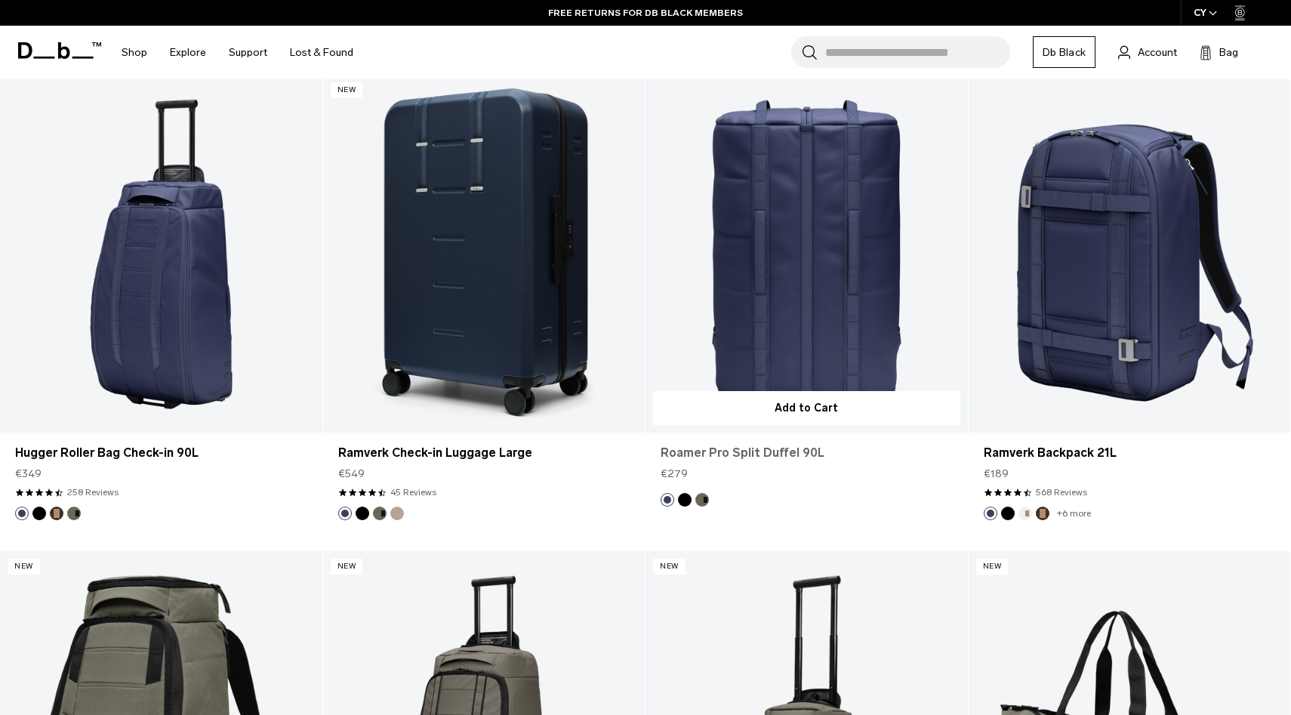
click at [747, 454] on link "Roamer Pro Split Duffel 90L" at bounding box center [807, 453] width 292 height 18
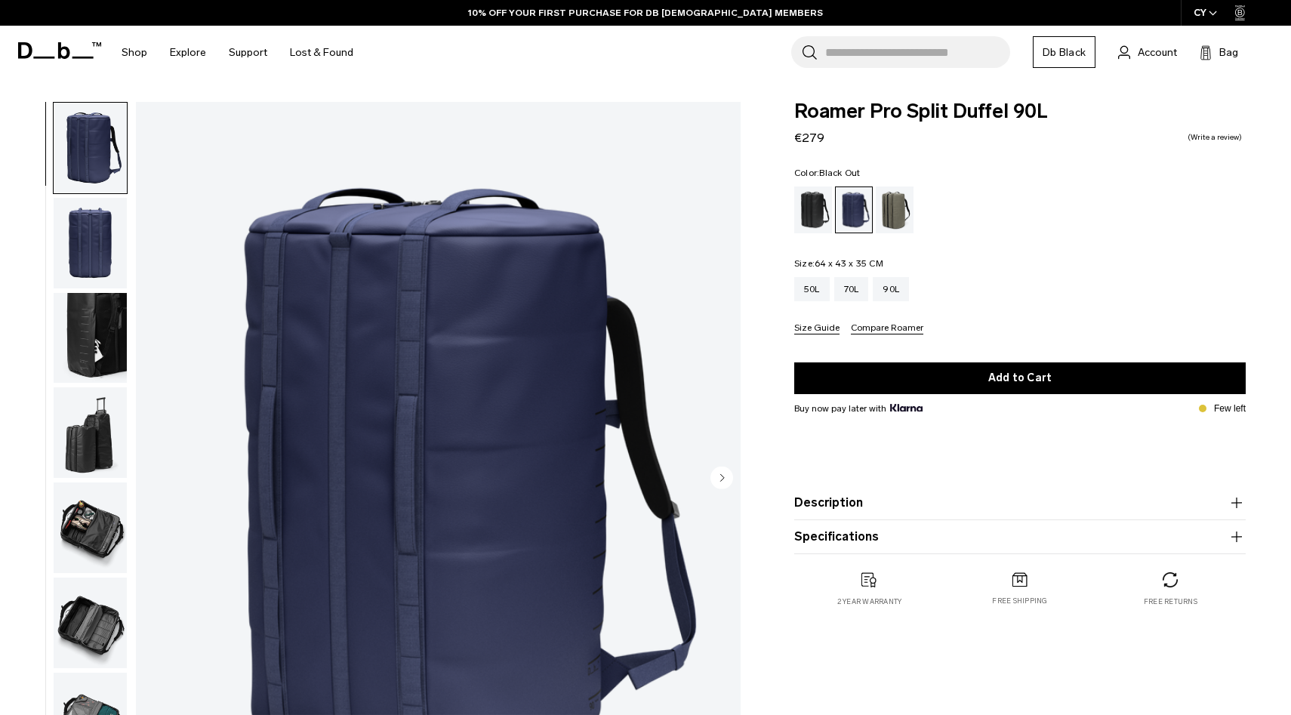
click at [805, 212] on div "Black Out" at bounding box center [813, 209] width 39 height 47
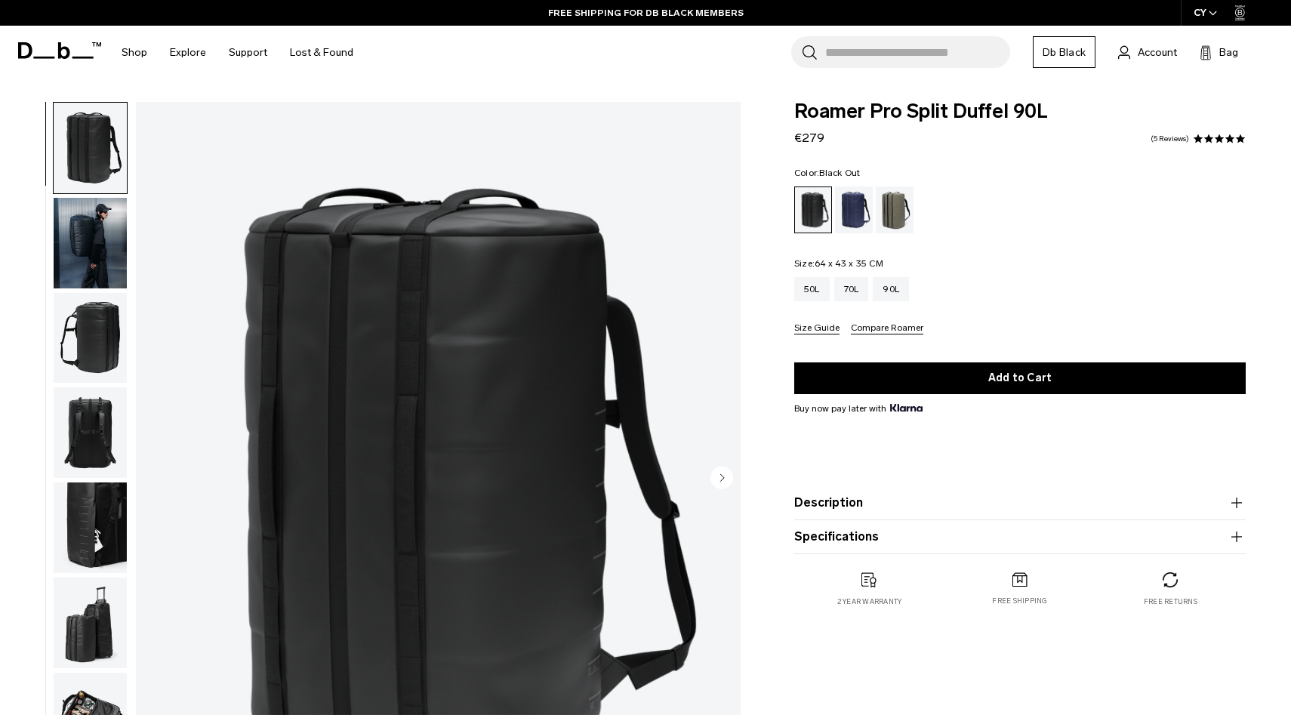
click at [35, 239] on div "01 / 09" at bounding box center [374, 483] width 749 height 762
click at [60, 239] on img "button" at bounding box center [90, 243] width 73 height 91
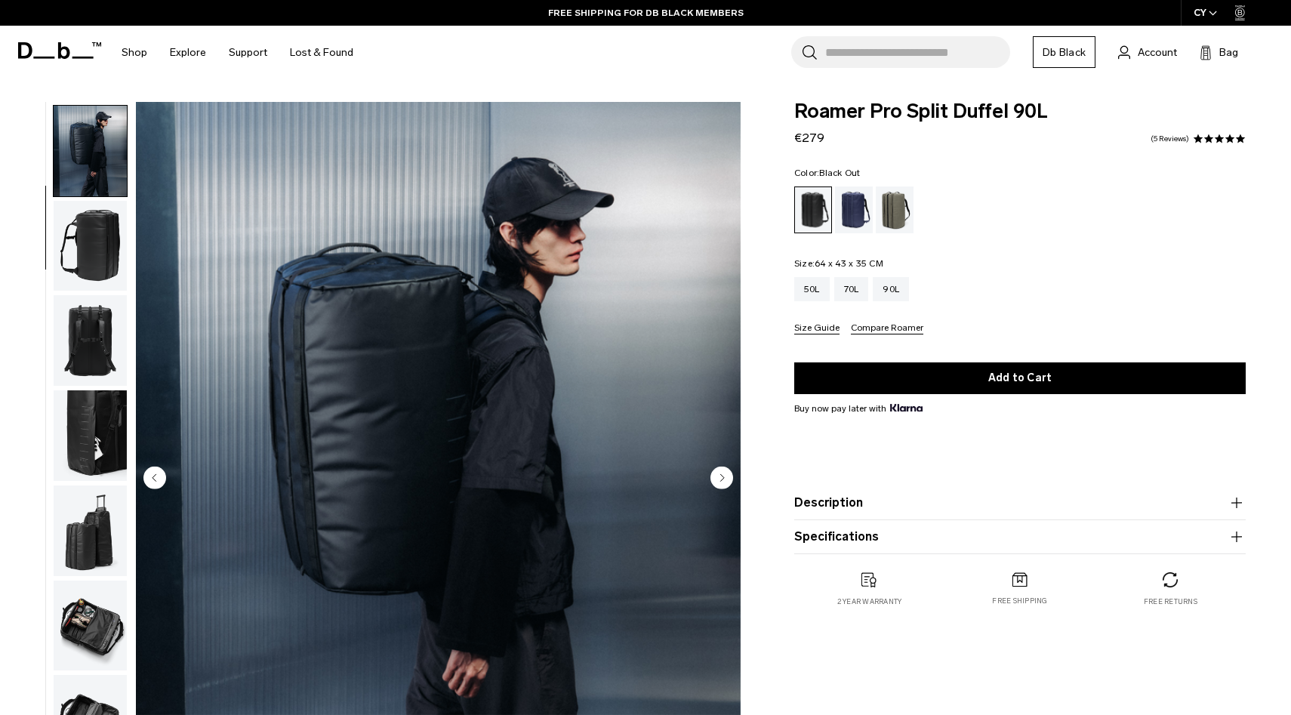
scroll to position [95, 0]
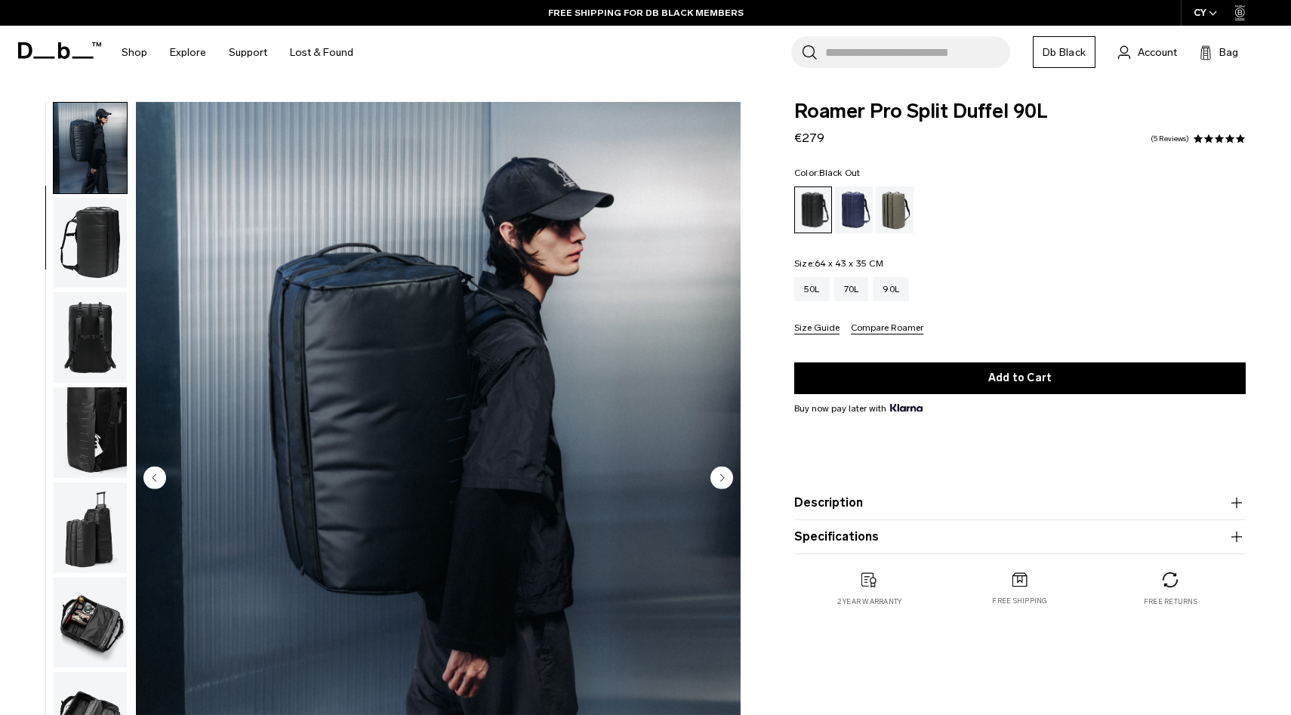
click at [94, 257] on img "button" at bounding box center [90, 243] width 73 height 91
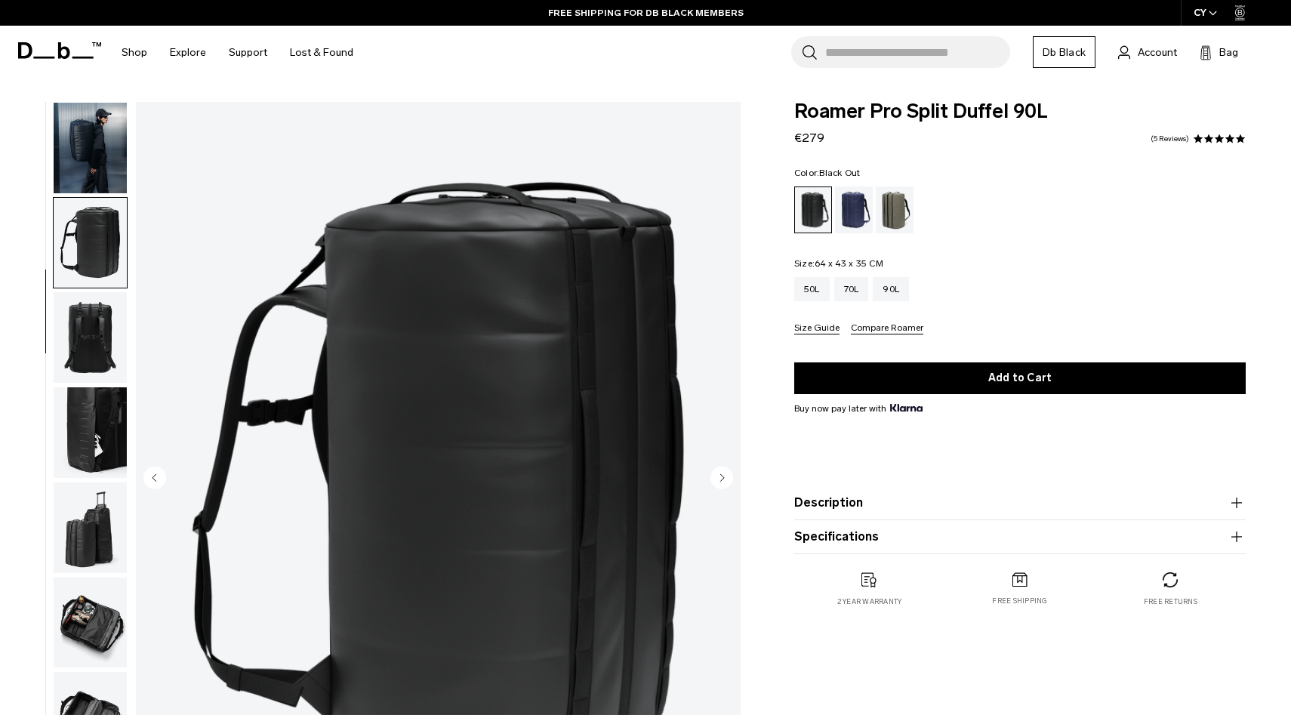
scroll to position [97, 0]
click at [725, 479] on circle "Next slide" at bounding box center [721, 478] width 23 height 23
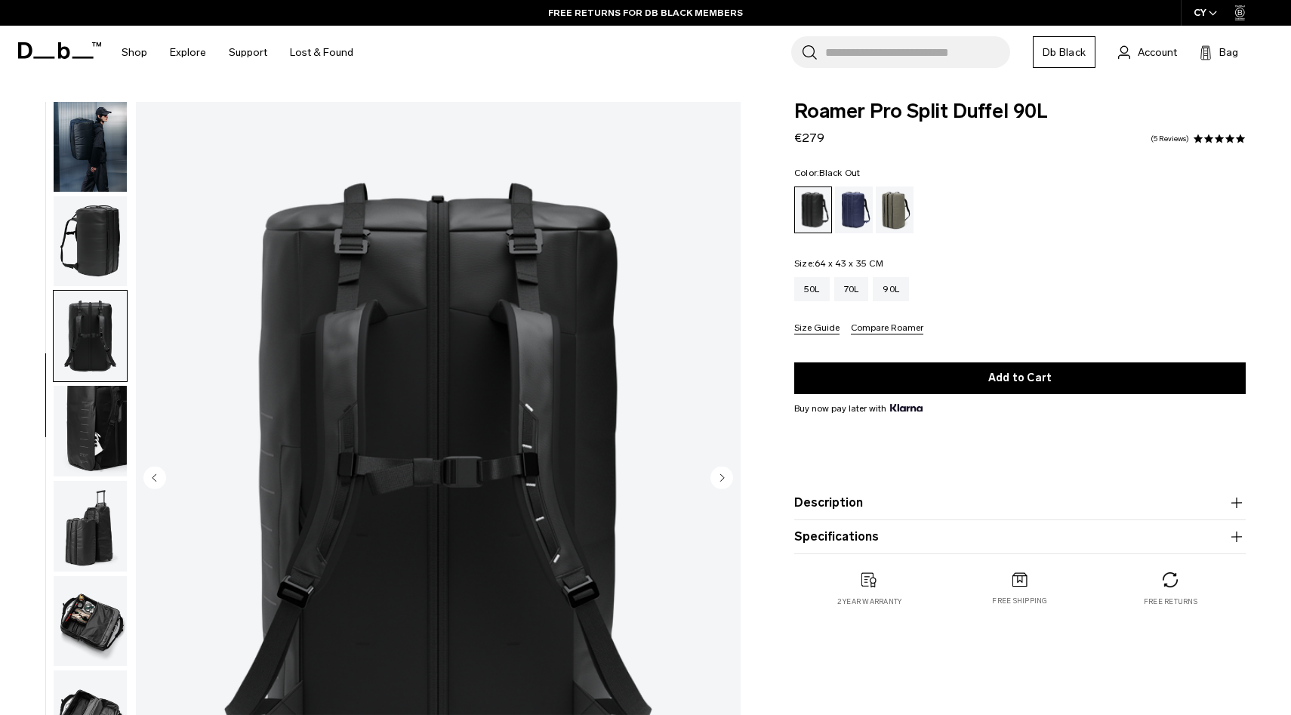
click at [725, 479] on circle "Next slide" at bounding box center [721, 478] width 23 height 23
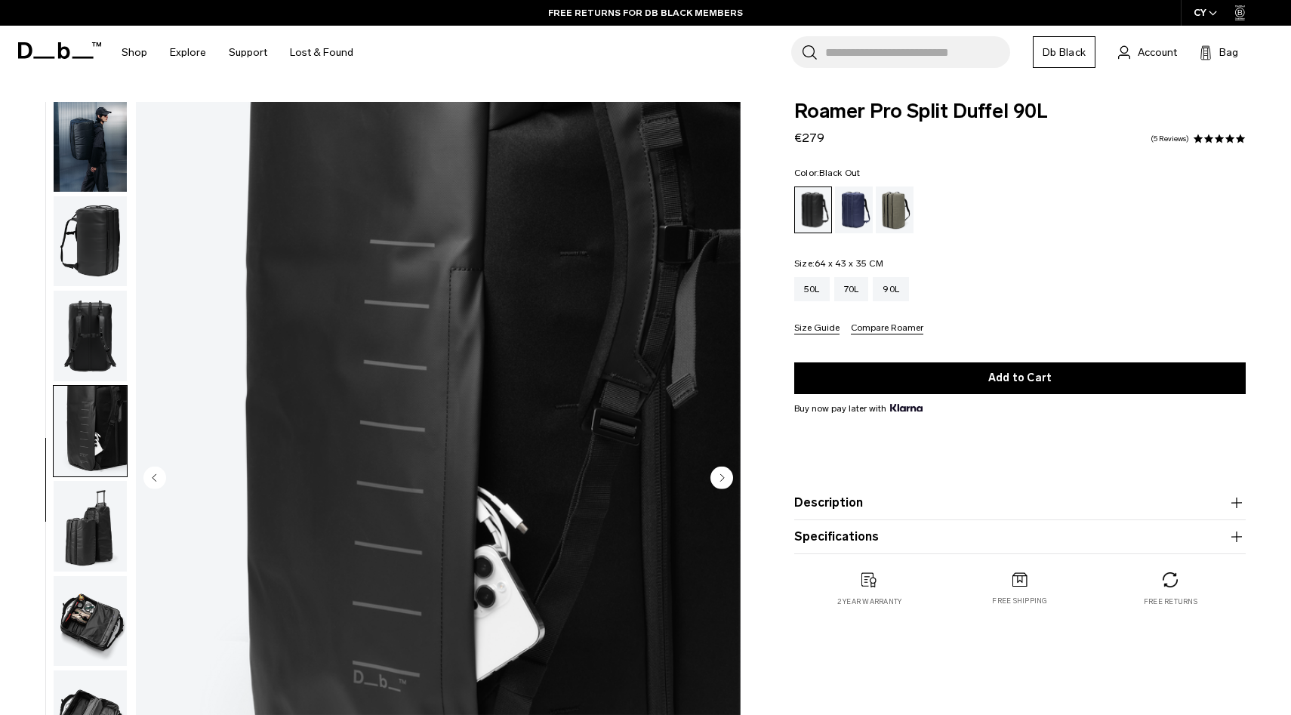
click at [725, 479] on circle "Next slide" at bounding box center [721, 478] width 23 height 23
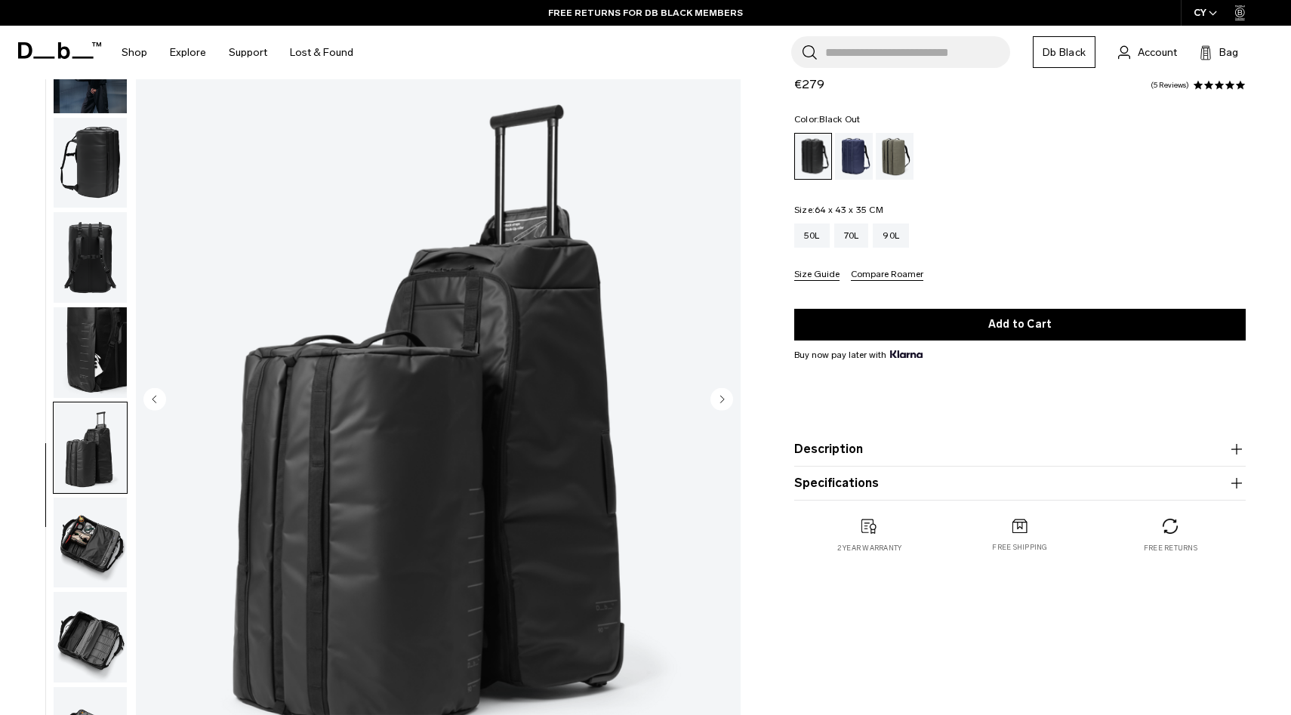
scroll to position [82, 0]
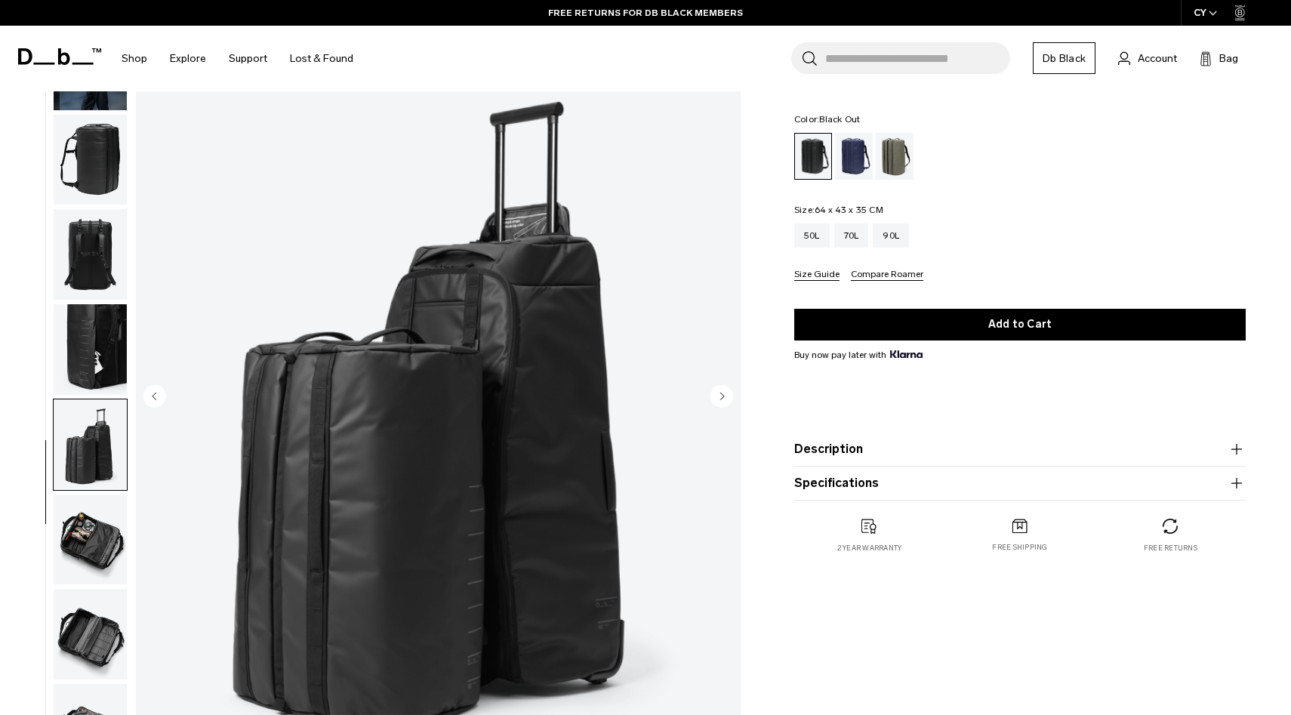
click at [94, 543] on img "button" at bounding box center [90, 539] width 73 height 91
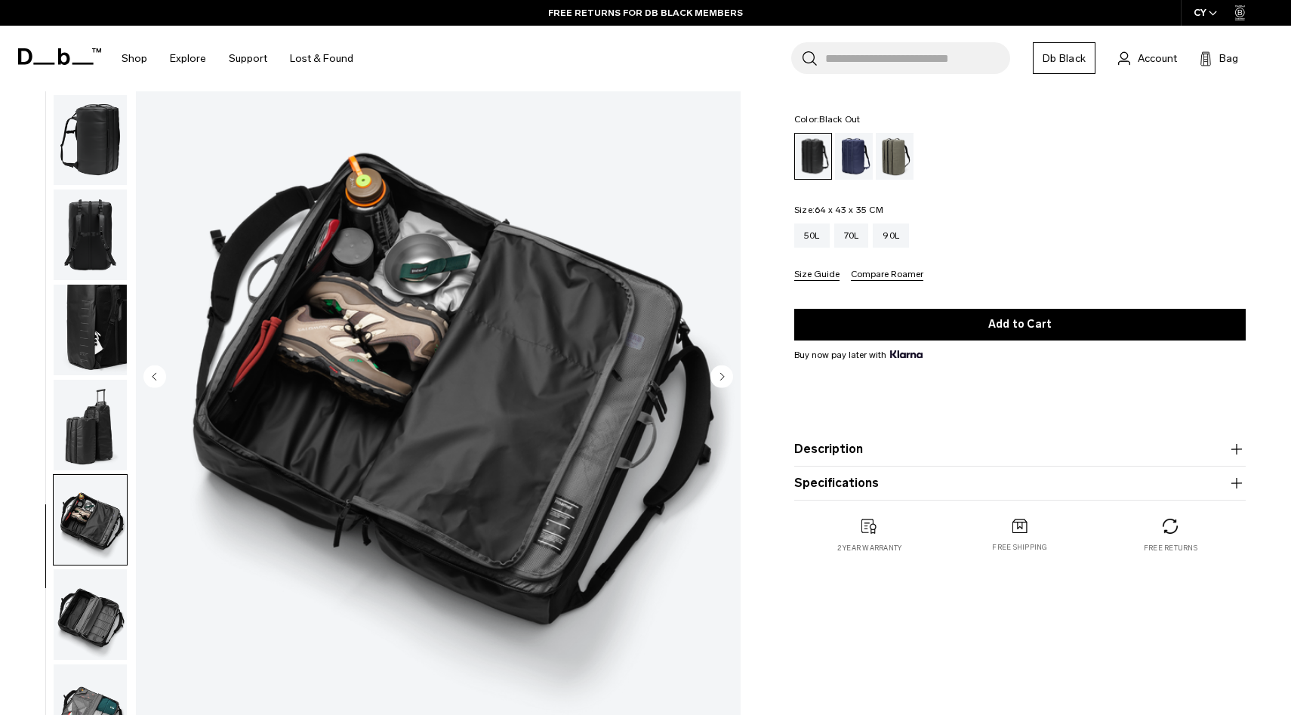
scroll to position [102, 0]
click at [97, 611] on img "button" at bounding box center [90, 613] width 73 height 91
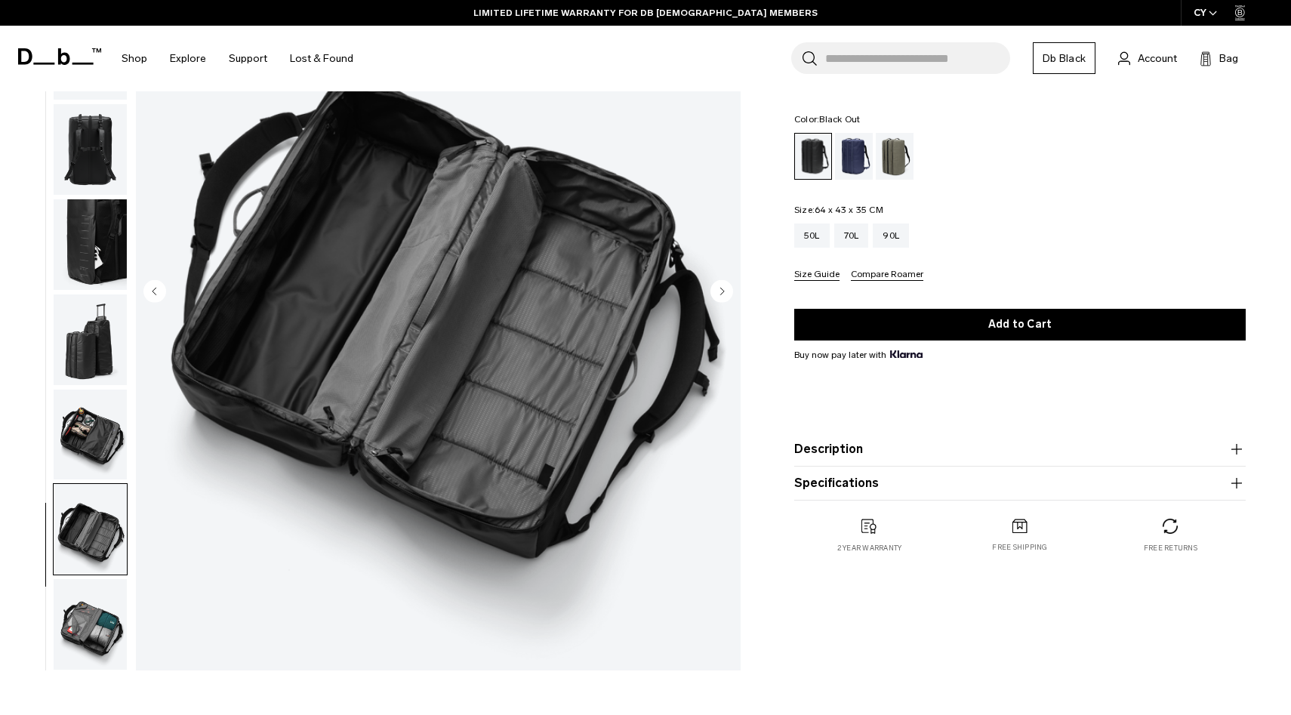
scroll to position [189, 0]
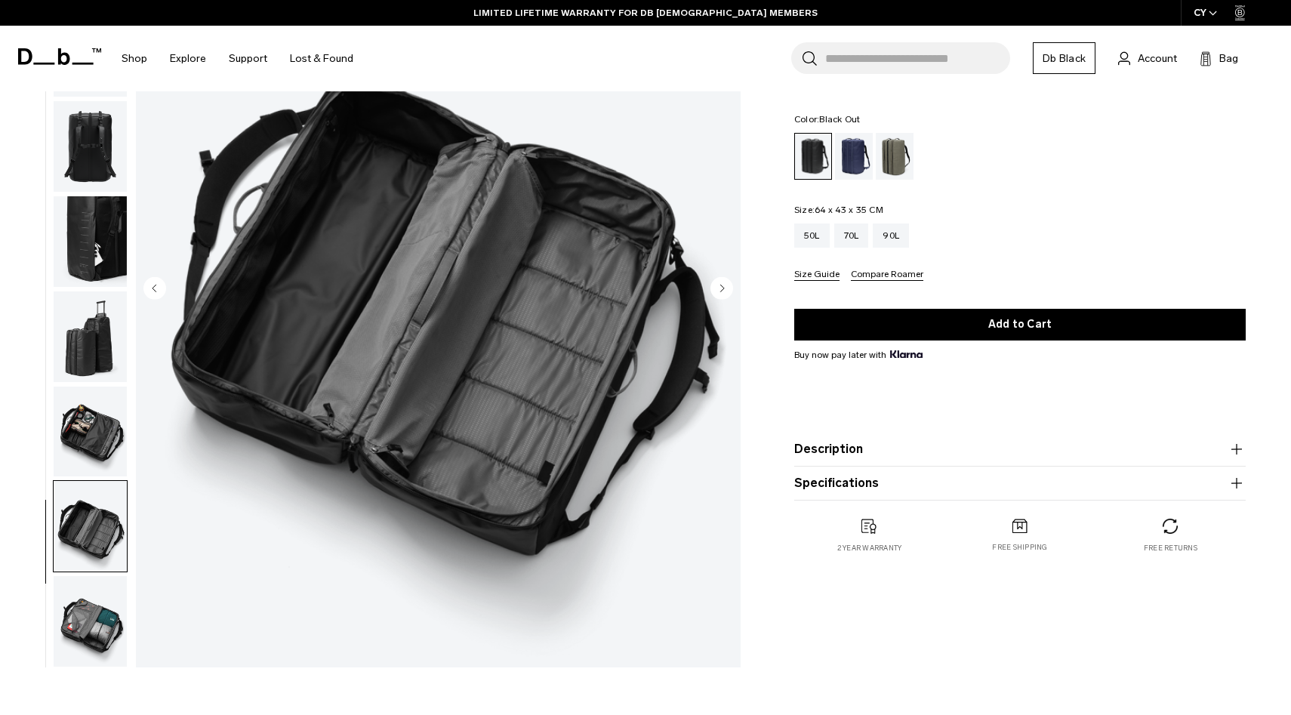
click at [85, 619] on img "button" at bounding box center [90, 621] width 73 height 91
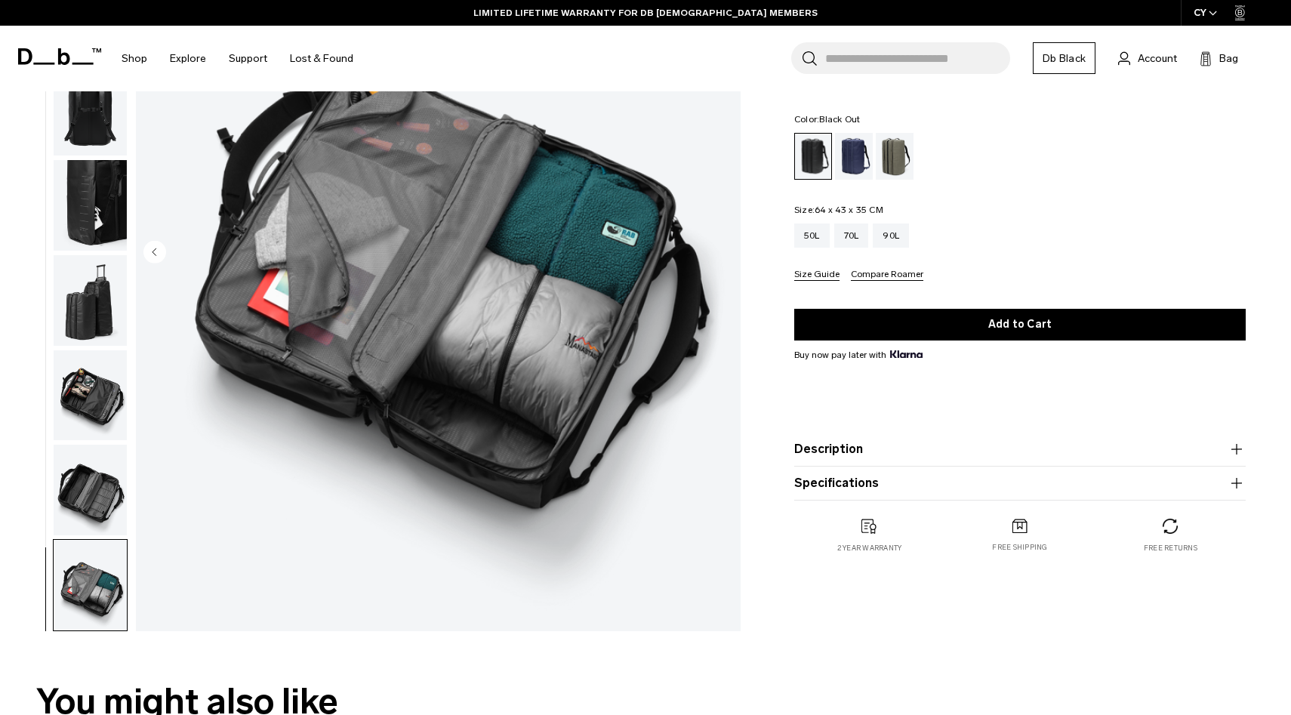
scroll to position [231, 0]
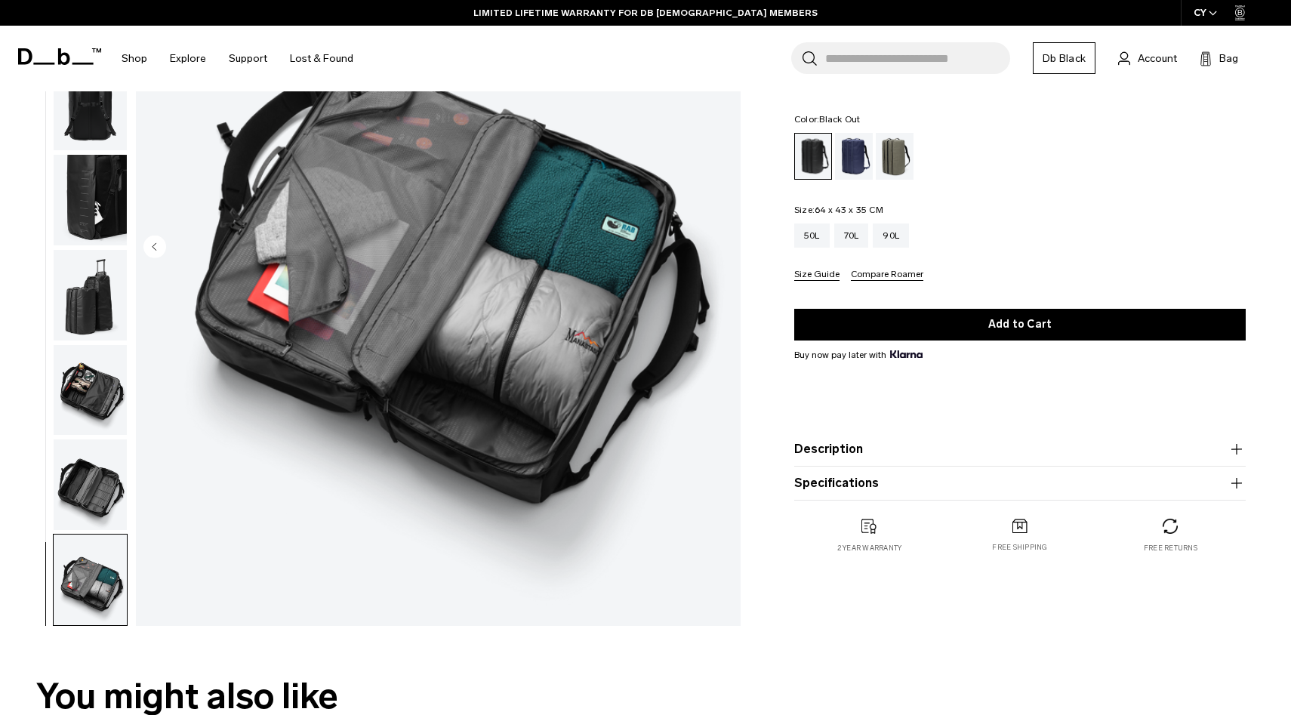
click at [88, 466] on img "button" at bounding box center [90, 484] width 73 height 91
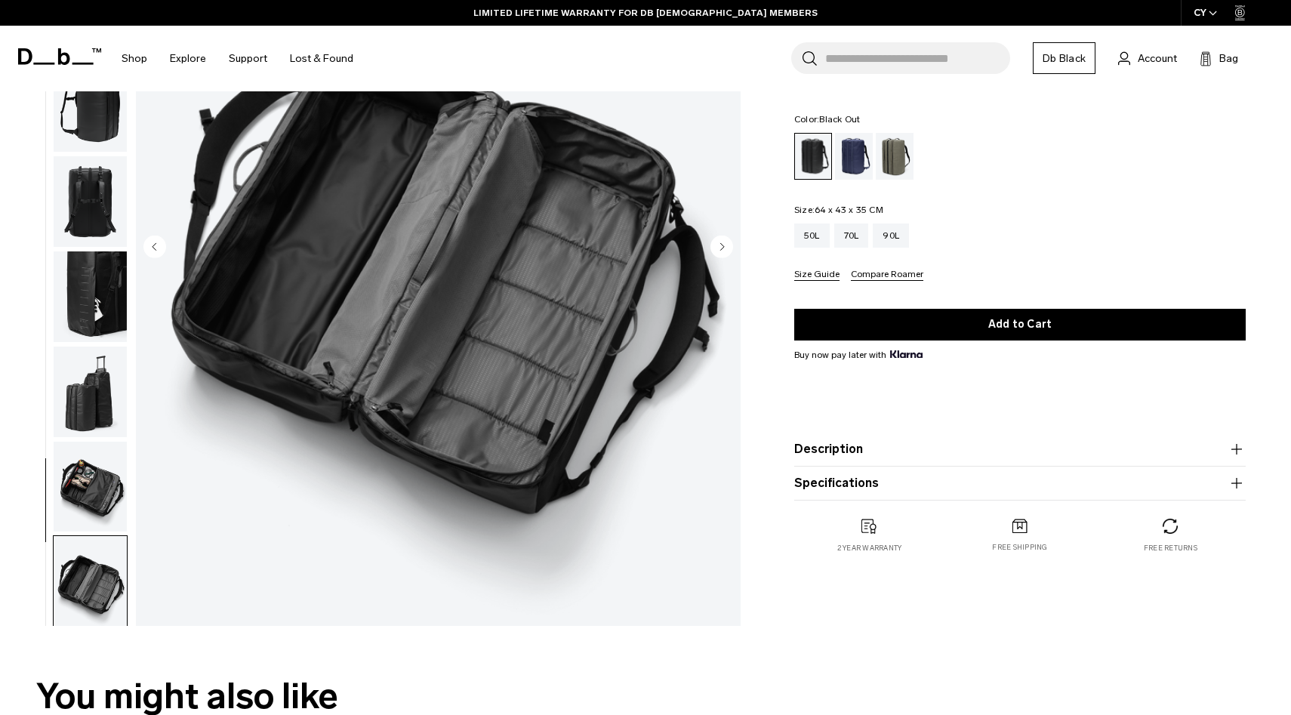
scroll to position [0, 0]
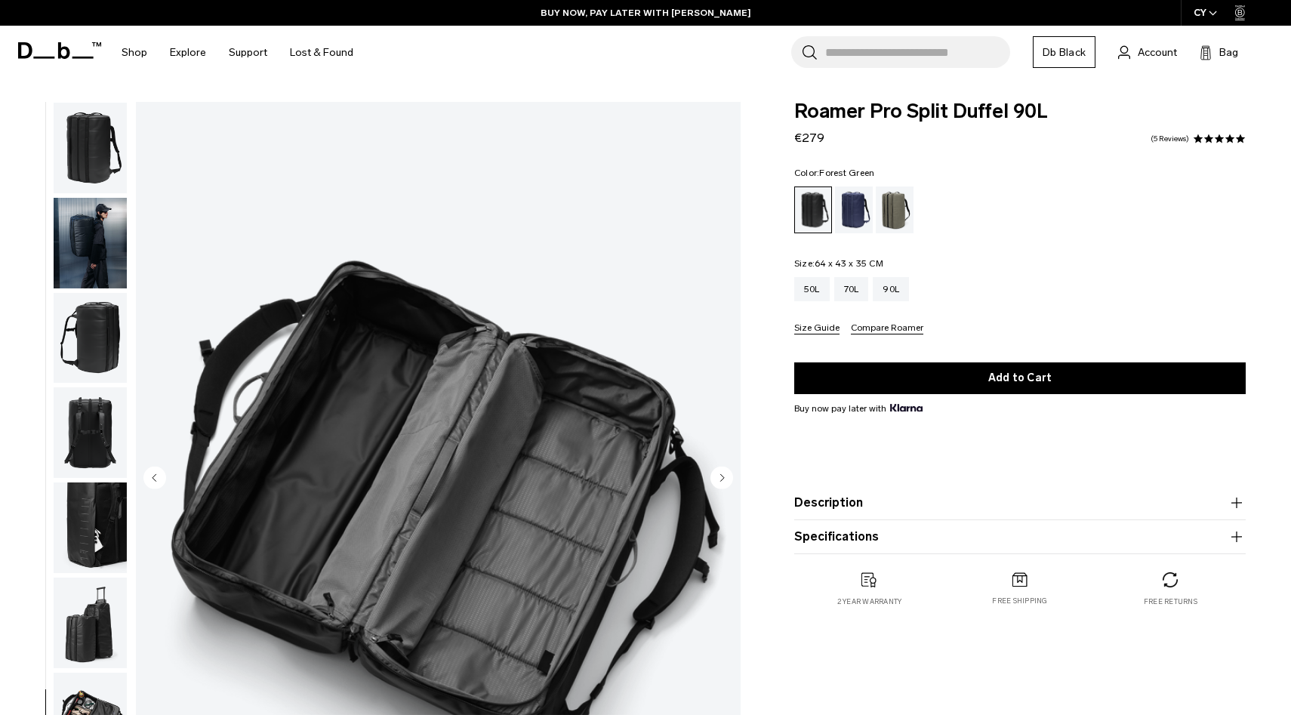
click at [892, 213] on div "Forest Green" at bounding box center [895, 209] width 39 height 47
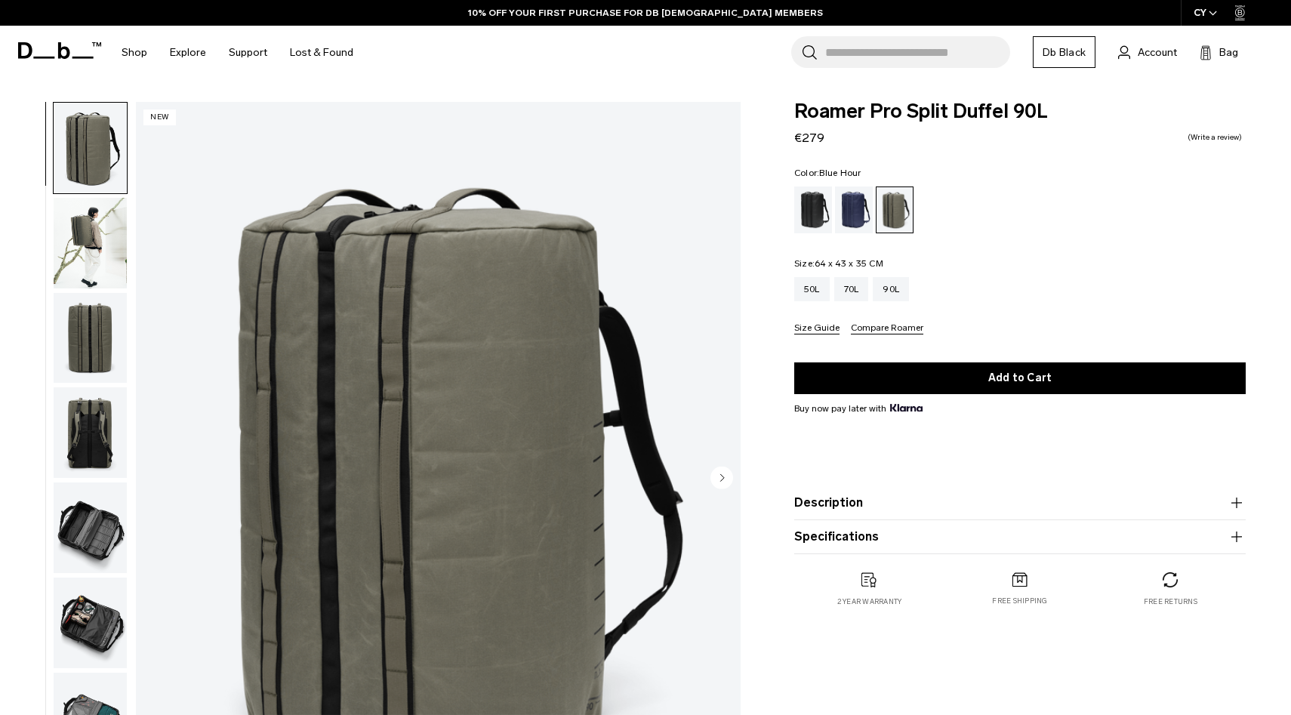
click at [864, 213] on div "Blue Hour" at bounding box center [854, 209] width 39 height 47
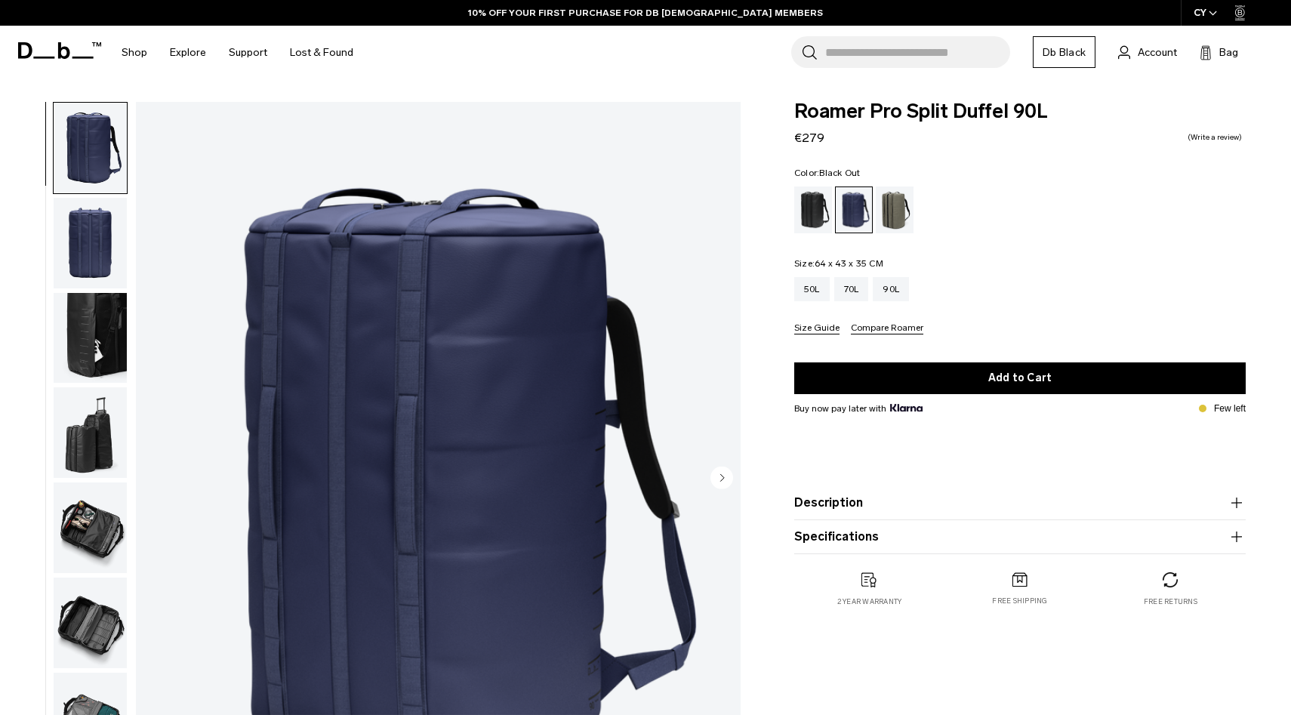
click at [830, 214] on div "Black Out" at bounding box center [813, 209] width 39 height 47
